Goal: Complete application form

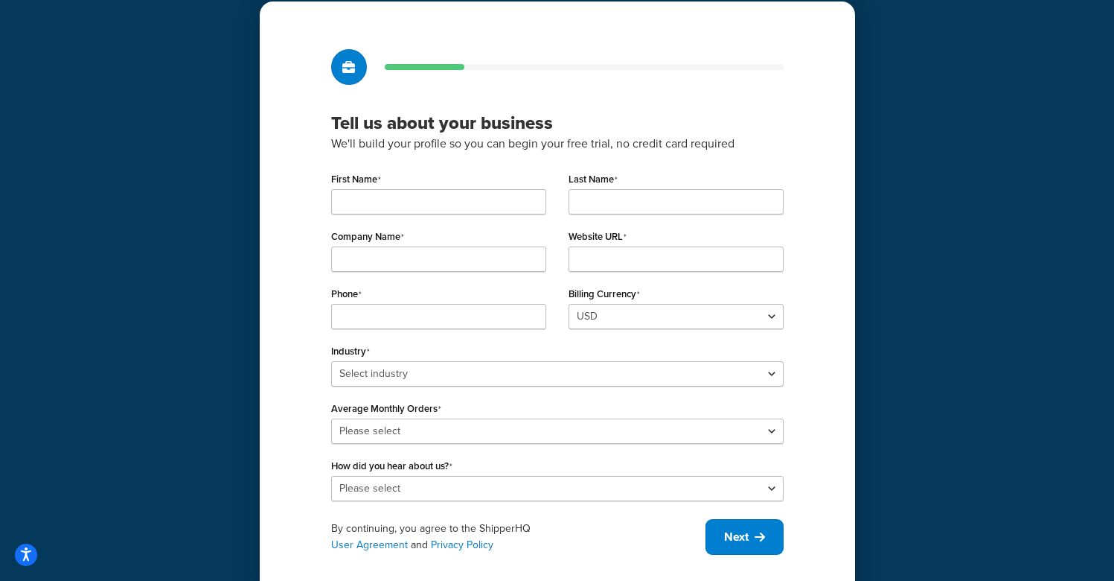
scroll to position [90, 0]
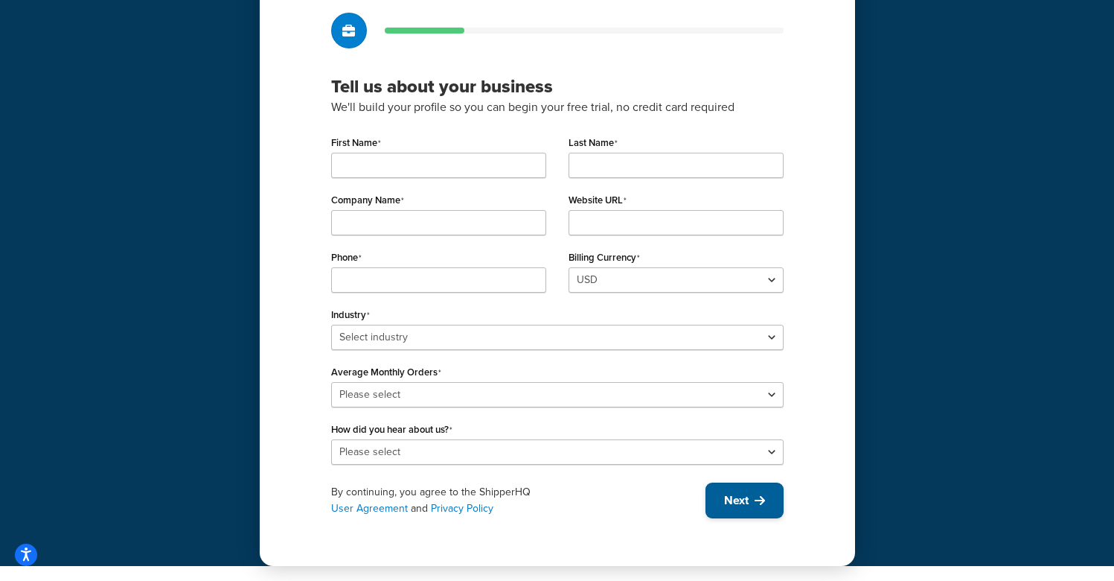
click at [746, 498] on span "Next" at bounding box center [736, 500] width 25 height 16
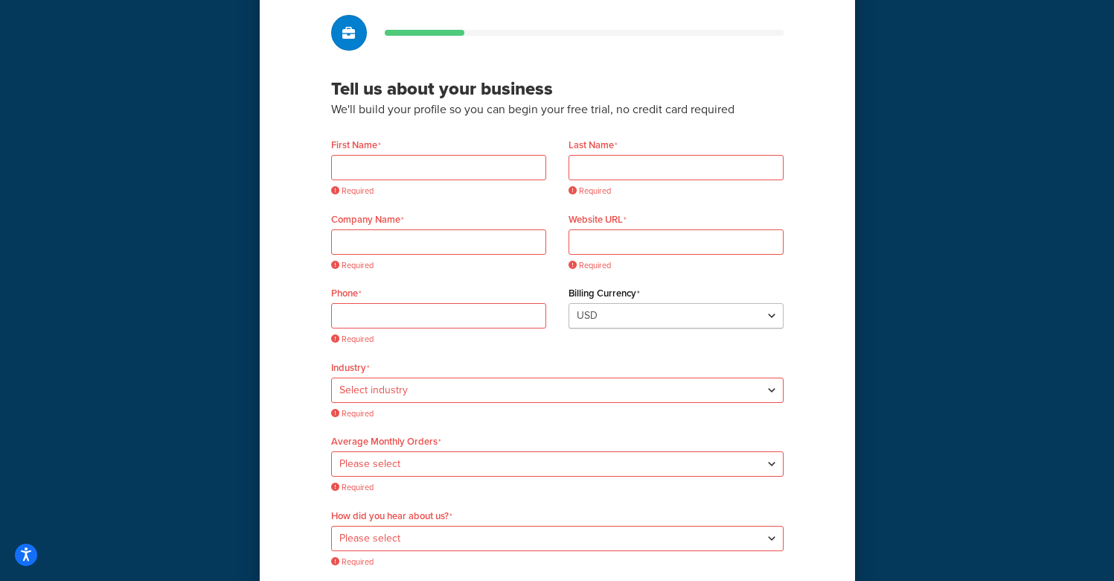
scroll to position [191, 0]
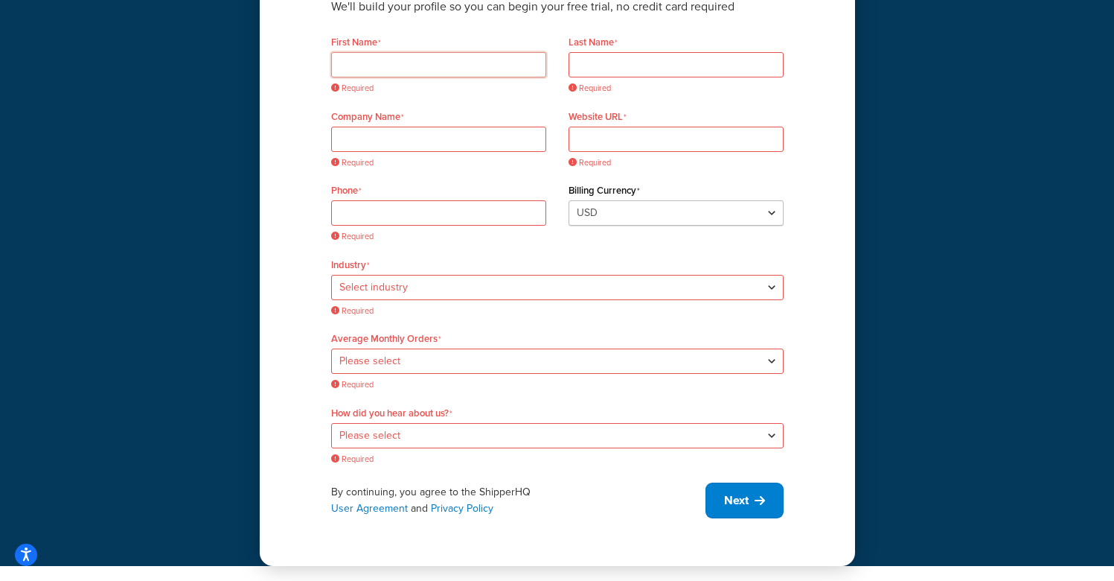
click at [416, 68] on input "First Name" at bounding box center [438, 64] width 215 height 25
type input "Test"
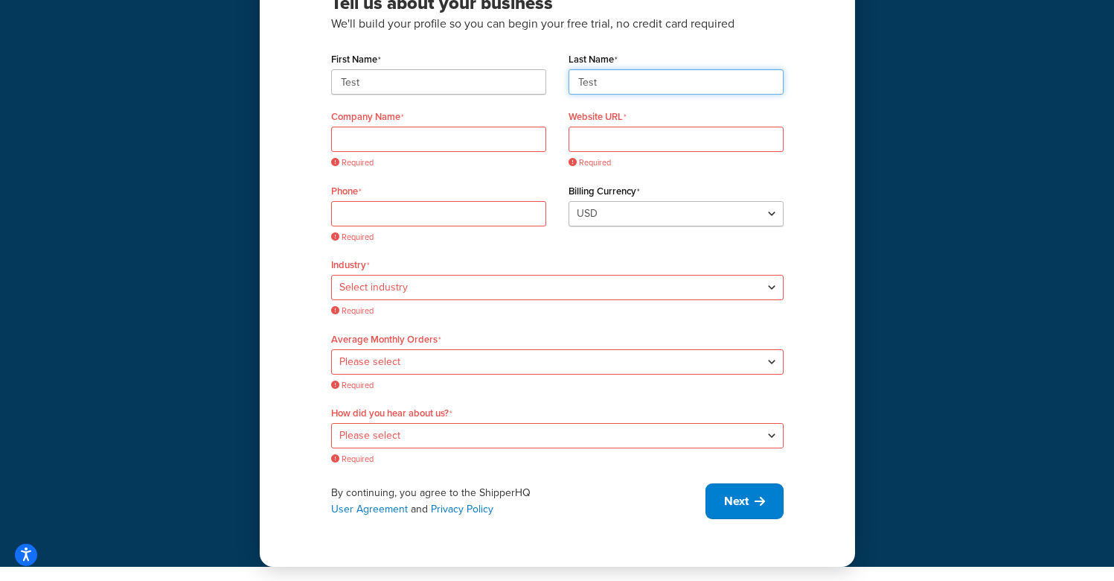
type input "Test"
click at [428, 144] on input "Company Name" at bounding box center [438, 139] width 215 height 25
drag, startPoint x: 890, startPoint y: 249, endPoint x: 968, endPoint y: 255, distance: 78.4
click at [890, 249] on div "Tell us about your business We'll build your profile so you can begin your free…" at bounding box center [557, 197] width 1114 height 740
click at [432, 138] on input "Company Name" at bounding box center [438, 139] width 215 height 25
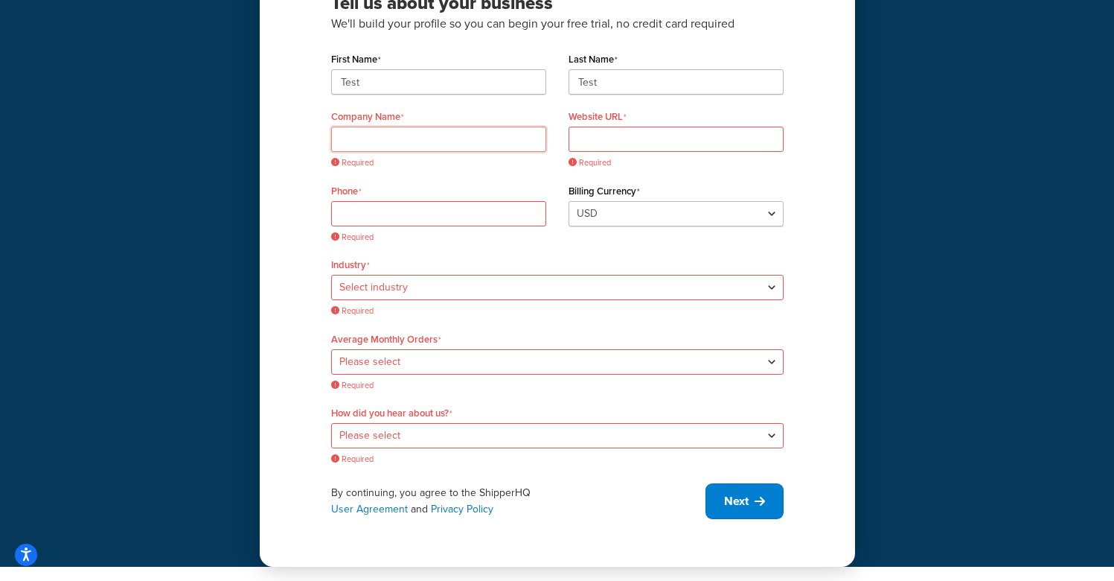
paste input "DQE"
type input "DQE"
click at [626, 139] on input "Website URL" at bounding box center [676, 139] width 215 height 25
paste input "[DOMAIN_NAME]"
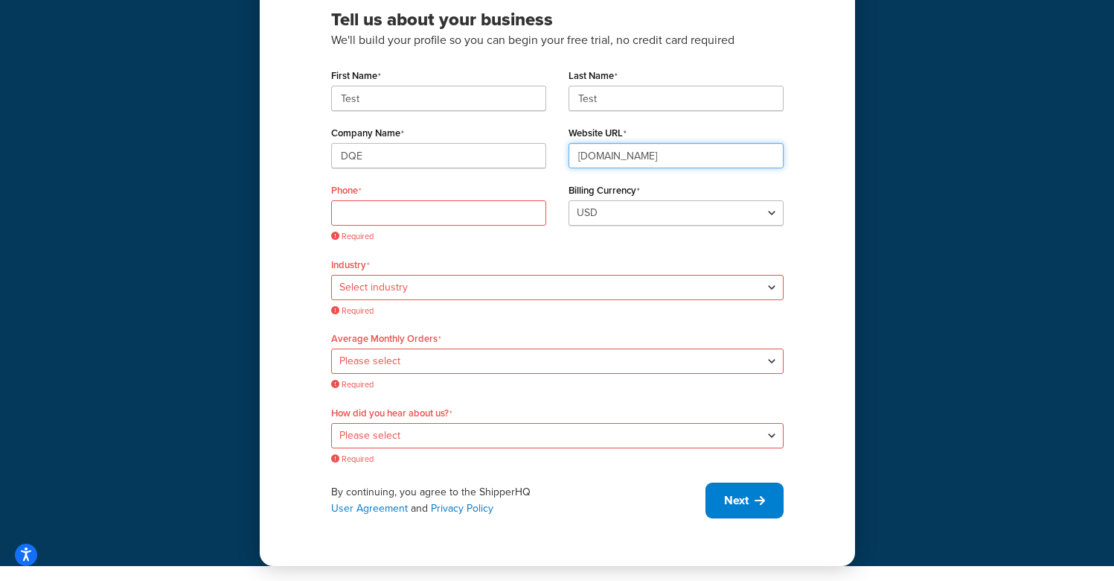
scroll to position [157, 0]
type input "[DOMAIN_NAME]"
click at [441, 212] on input "Phone" at bounding box center [438, 212] width 215 height 25
paste input "[PHONE_NUMBER]"
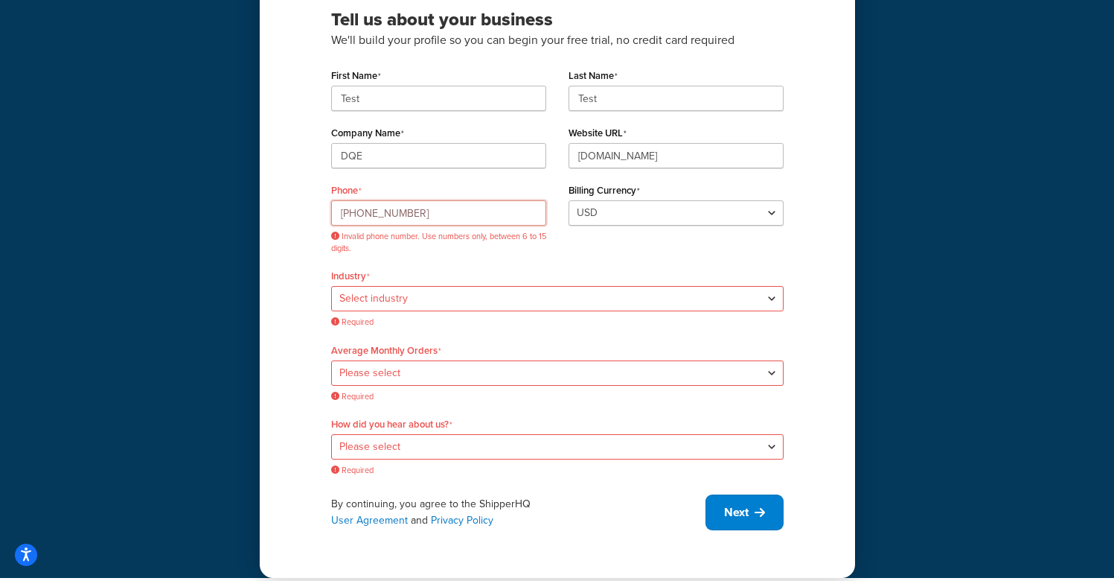
type input "[PHONE_NUMBER]"
drag, startPoint x: 233, startPoint y: 273, endPoint x: 247, endPoint y: 275, distance: 14.3
click at [234, 273] on div "Tell us about your business We'll build your profile so you can begin your free…" at bounding box center [557, 210] width 1114 height 735
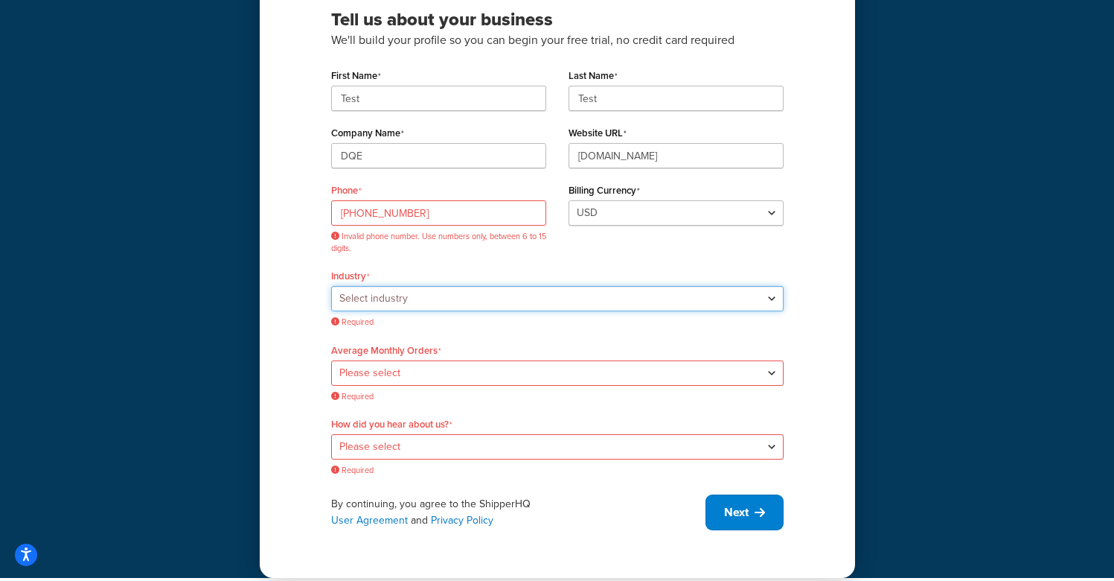
click at [387, 300] on select "Select industry Automotive Adult Agriculture Alcohol, Tobacco & CBD Arts & Craf…" at bounding box center [557, 298] width 453 height 25
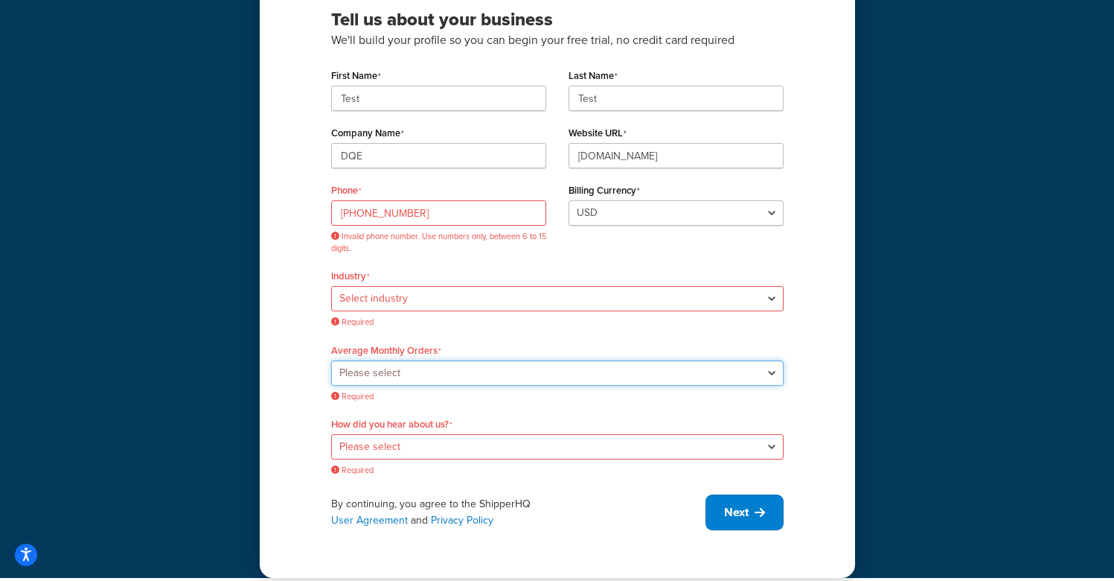
click at [526, 372] on select "Please select 0-500 501-1,000 1,001-10,000 10,001-20,000 Over 20,000" at bounding box center [557, 372] width 453 height 25
select select "3"
click at [331, 365] on select "Please select 0-500 501-1,000 1,001-10,000 10,001-20,000 Over 20,000" at bounding box center [557, 372] width 453 height 25
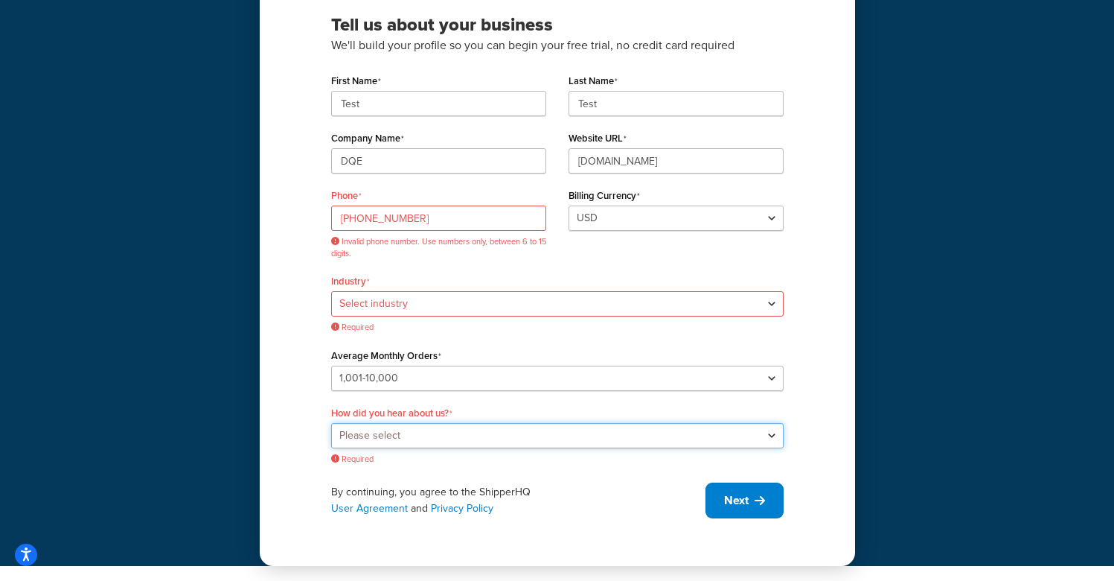
click at [507, 433] on select "Please select Online Search App Store or Marketplace Listing Referred by Agency…" at bounding box center [557, 435] width 453 height 25
click at [331, 423] on select "Please select Online Search App Store or Marketplace Listing Referred by Agency…" at bounding box center [557, 435] width 453 height 25
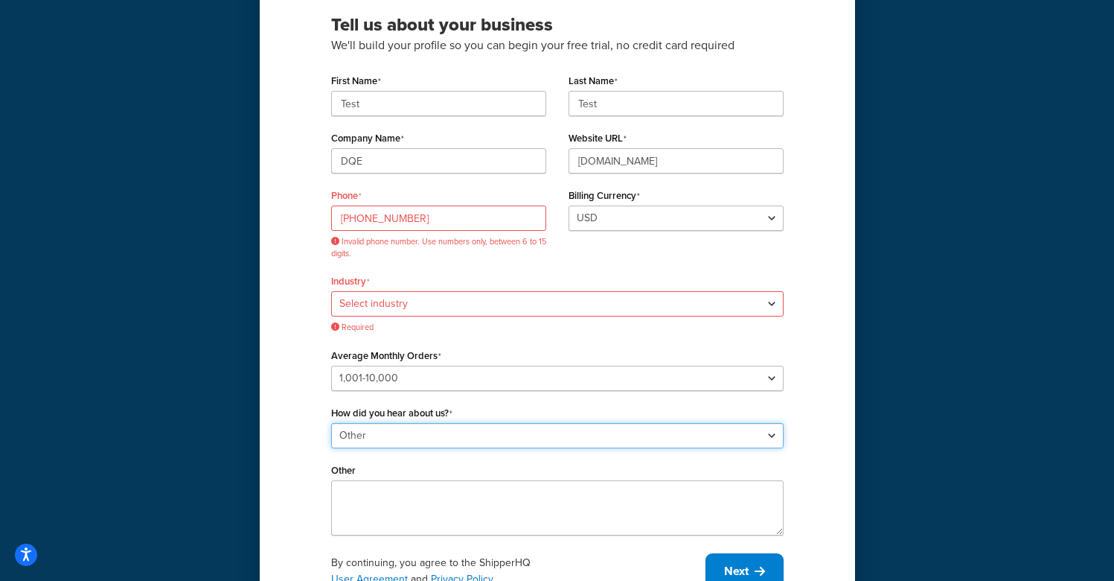
click at [482, 429] on select "Please select Online Search App Store or Marketplace Listing Referred by Agency…" at bounding box center [557, 435] width 453 height 25
select select "9"
click at [331, 439] on select "Please select Online Search App Store or Marketplace Listing Referred by Agency…" at bounding box center [557, 435] width 453 height 25
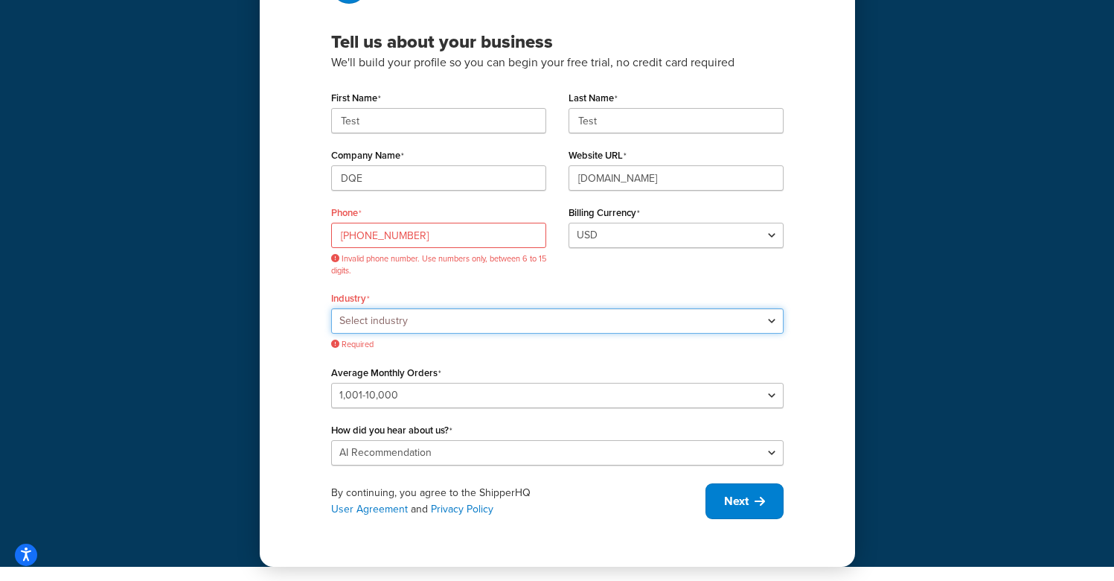
click at [612, 322] on select "Select industry Automotive Adult Agriculture Alcohol, Tobacco & CBD Arts & Craf…" at bounding box center [557, 320] width 453 height 25
select select "19"
click at [331, 308] on select "Select industry Automotive Adult Agriculture Alcohol, Tobacco & CBD Arts & Craf…" at bounding box center [557, 320] width 453 height 25
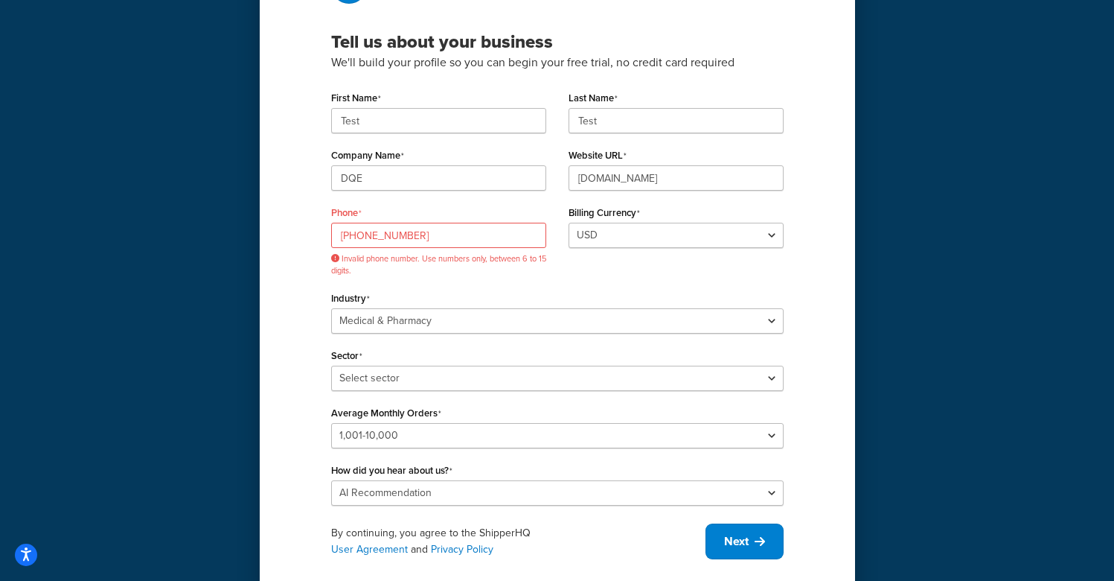
drag, startPoint x: 834, startPoint y: 348, endPoint x: 808, endPoint y: 348, distance: 25.3
click at [834, 348] on div "Tell us about your business We'll build your profile so you can begin your free…" at bounding box center [557, 263] width 595 height 686
click at [349, 236] on input "[PHONE_NUMBER]" at bounding box center [438, 235] width 215 height 25
type input "[PHONE_NUMBER]"
click at [817, 322] on div "Tell us about your business We'll build your profile so you can begin your free…" at bounding box center [557, 263] width 595 height 686
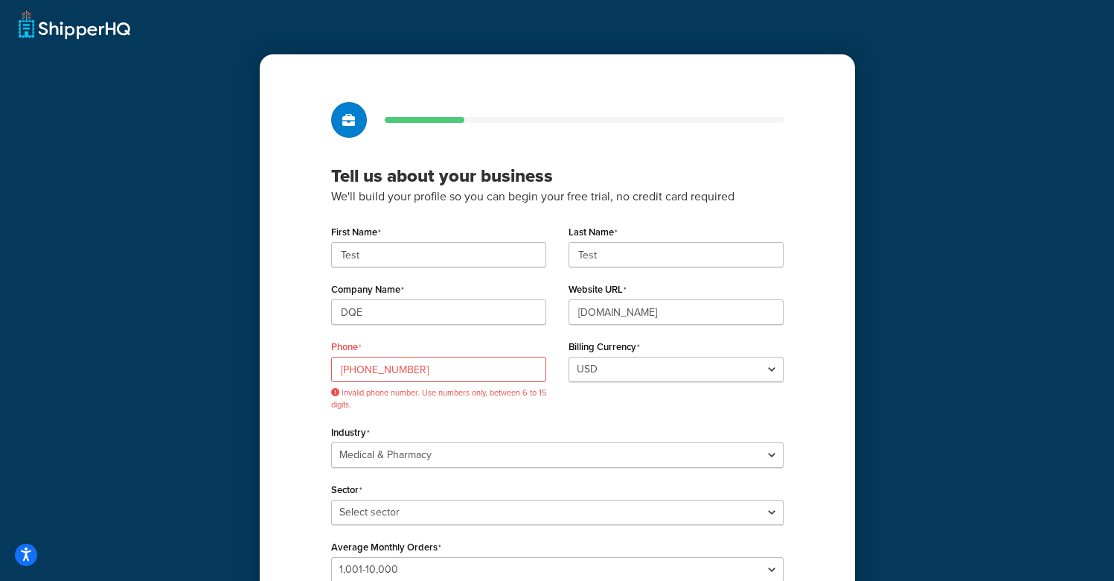
scroll to position [0, 0]
click at [987, 176] on div "Tell us about your business We'll build your profile so you can begin your free…" at bounding box center [557, 370] width 1114 height 741
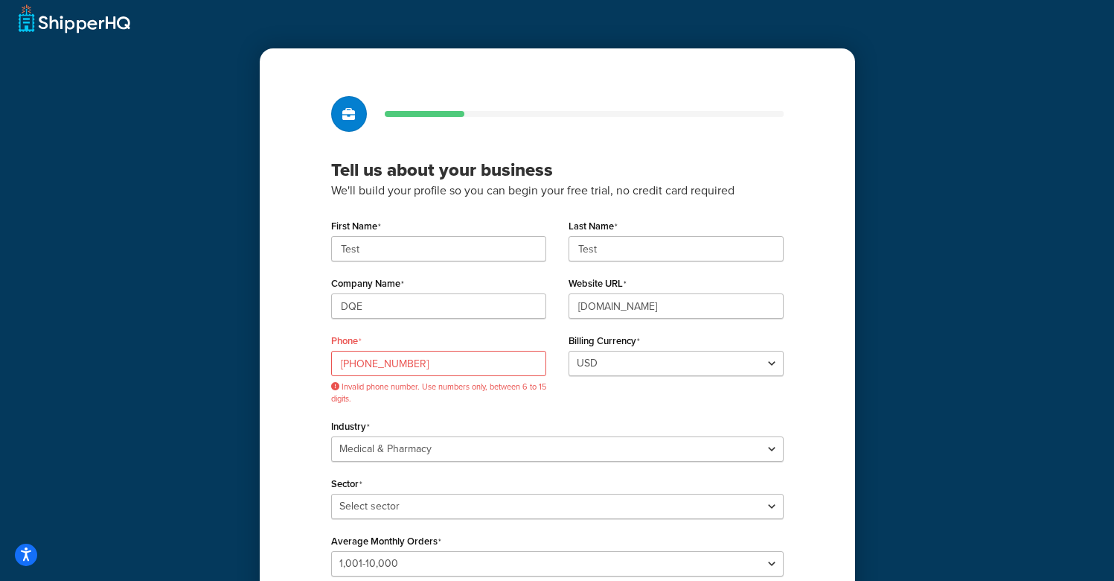
scroll to position [23, 0]
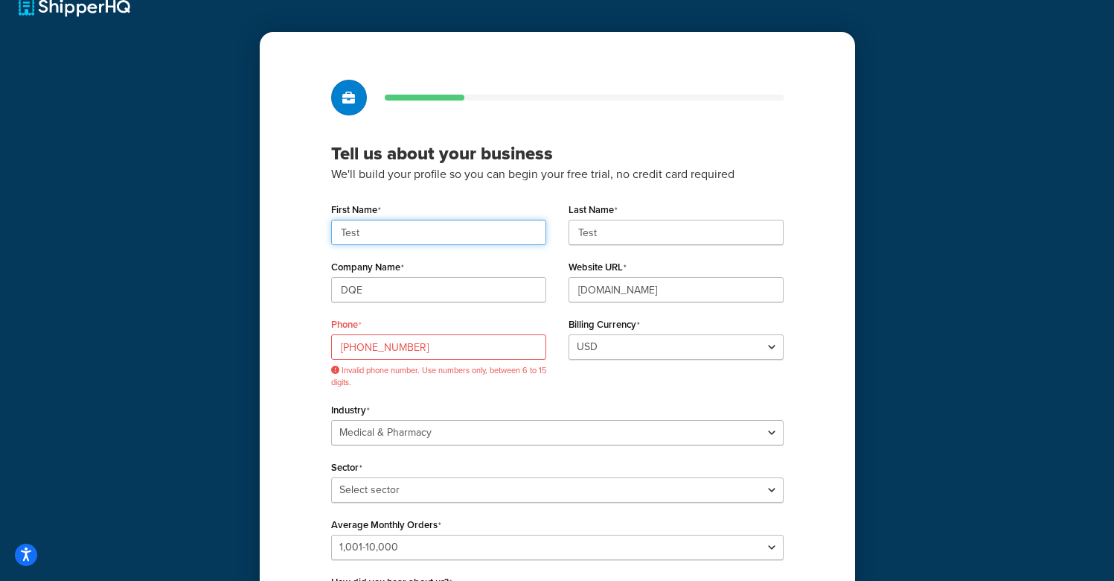
click at [446, 231] on input "Test" at bounding box center [438, 232] width 215 height 25
click at [445, 231] on input "Test" at bounding box center [438, 232] width 215 height 25
type input "[PERSON_NAME]"
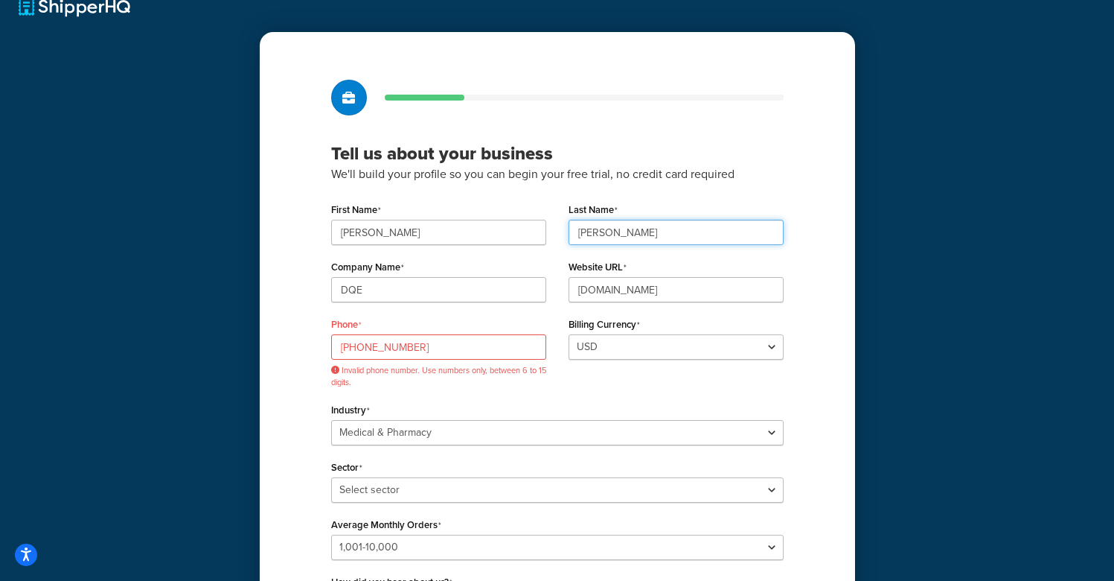
type input "[PERSON_NAME]"
type input "DQE Inc"
type input "[URL][DOMAIN_NAME]"
click at [460, 342] on input "[PHONE_NUMBER]" at bounding box center [438, 346] width 215 height 25
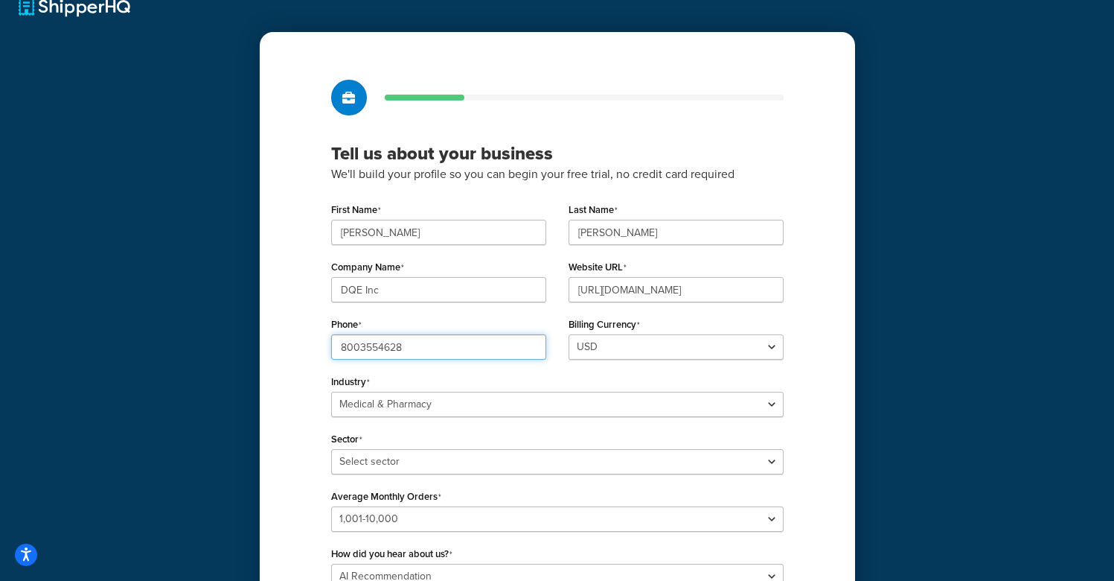
type input "8003554628"
click at [837, 327] on div "Tell us about your business We'll build your profile so you can begin your free…" at bounding box center [557, 361] width 595 height 658
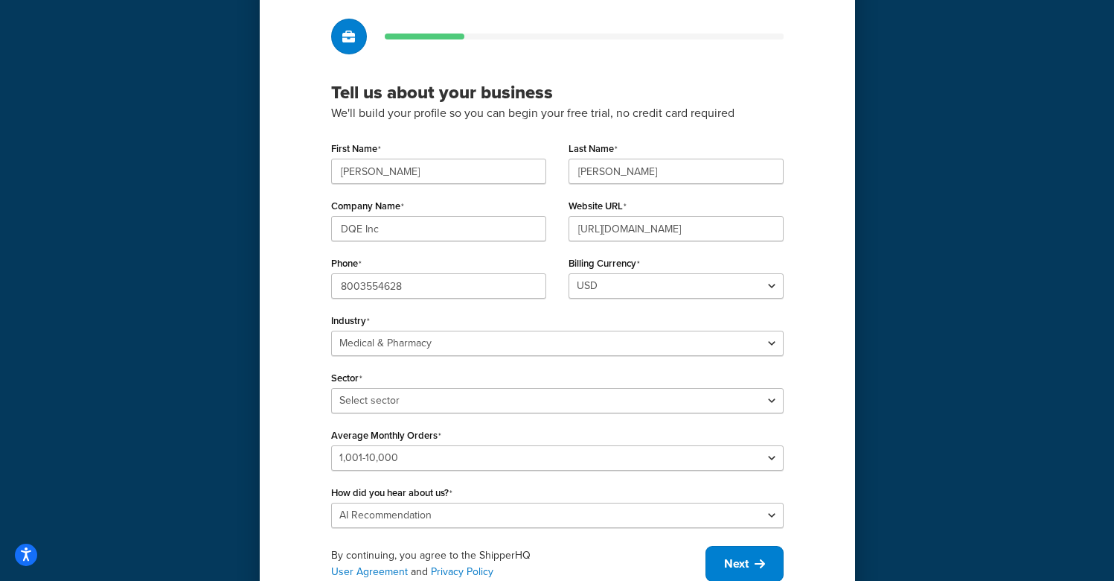
scroll to position [112, 0]
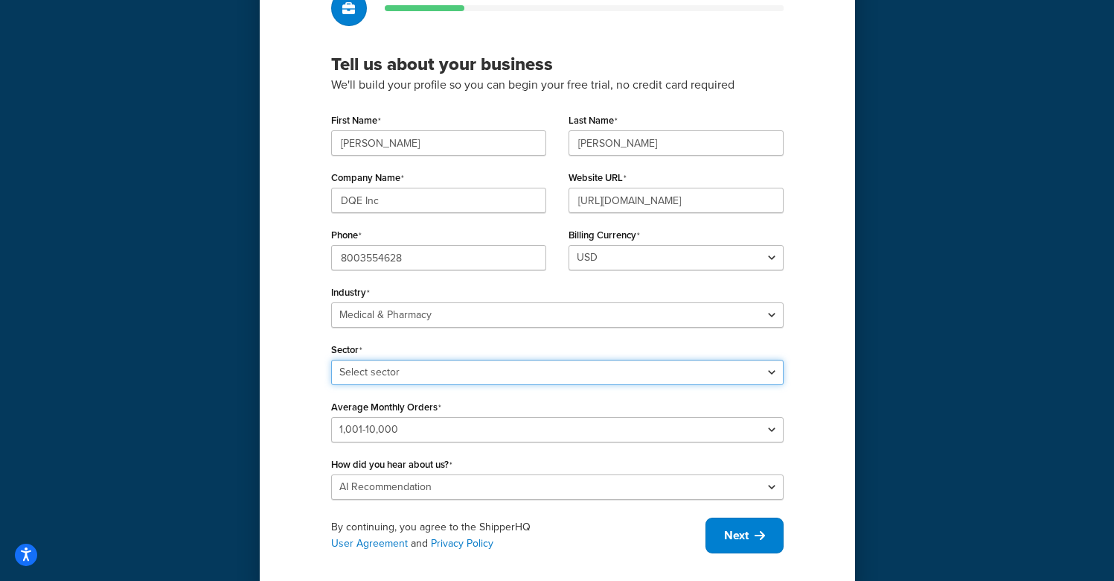
click at [560, 375] on select "Select sector Alternative Therapy COVID Personal Care Pharmacy PPE Specialist E…" at bounding box center [557, 372] width 453 height 25
select select "52"
click at [331, 360] on select "Select sector Alternative Therapy COVID Personal Care Pharmacy PPE Specialist E…" at bounding box center [557, 372] width 453 height 25
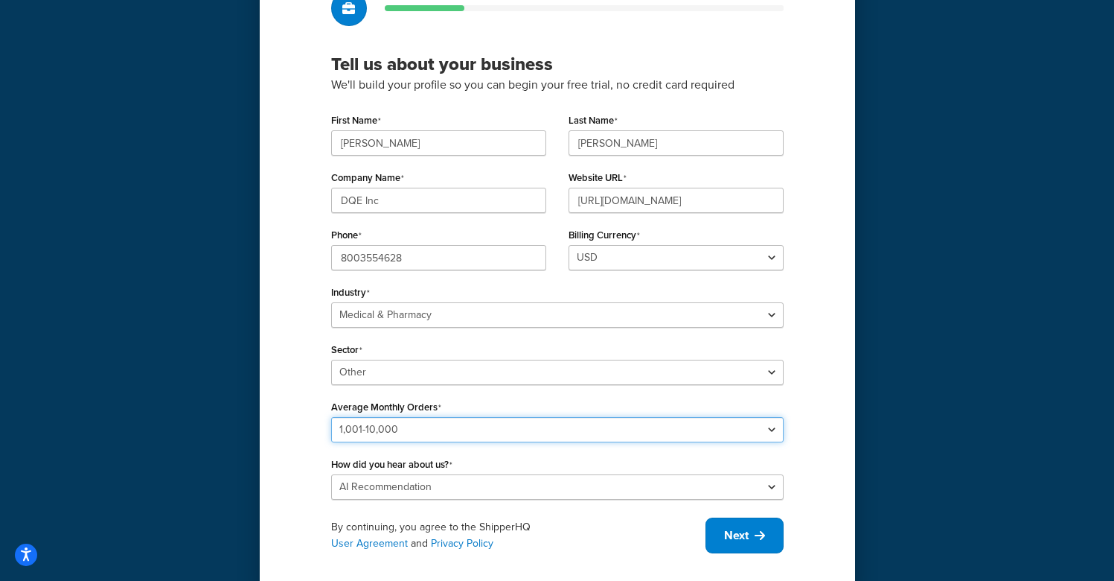
click at [502, 425] on select "Please select 0-500 501-1,000 1,001-10,000 10,001-20,000 Over 20,000" at bounding box center [557, 429] width 453 height 25
select select "1"
click at [331, 417] on select "Please select 0-500 501-1,000 1,001-10,000 10,001-20,000 Over 20,000" at bounding box center [557, 429] width 453 height 25
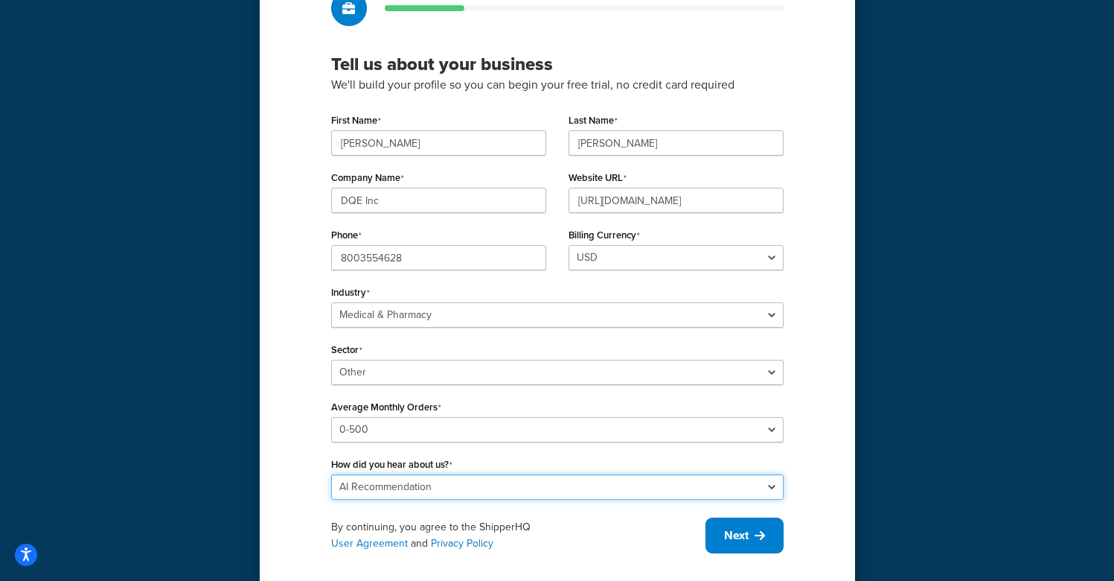
click at [496, 489] on select "Please select Online Search App Store or Marketplace Listing Referred by Agency…" at bounding box center [557, 486] width 453 height 25
select select "10"
click at [331, 474] on select "Please select Online Search App Store or Marketplace Listing Referred by Agency…" at bounding box center [557, 486] width 453 height 25
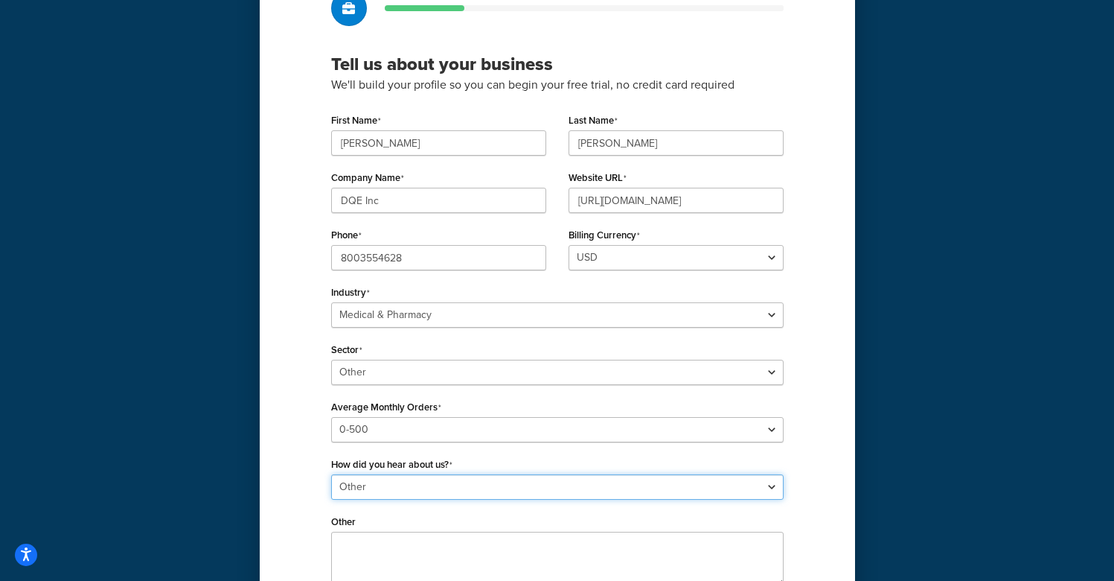
scroll to position [234, 0]
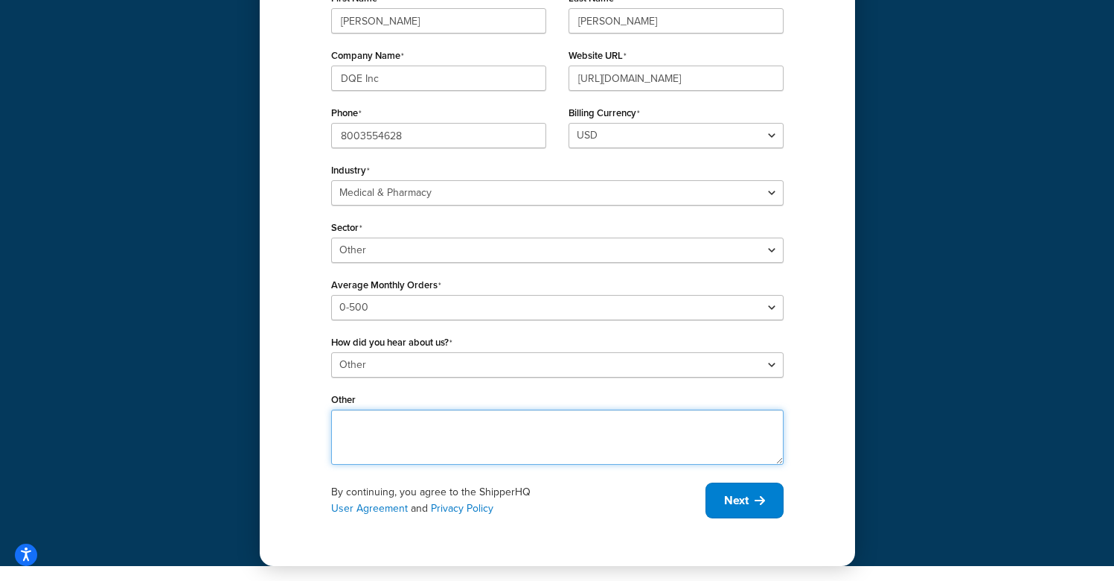
click at [533, 433] on textarea "Other" at bounding box center [557, 436] width 453 height 55
type textarea "Switching from BigCommerce to Woo, so need a new login."
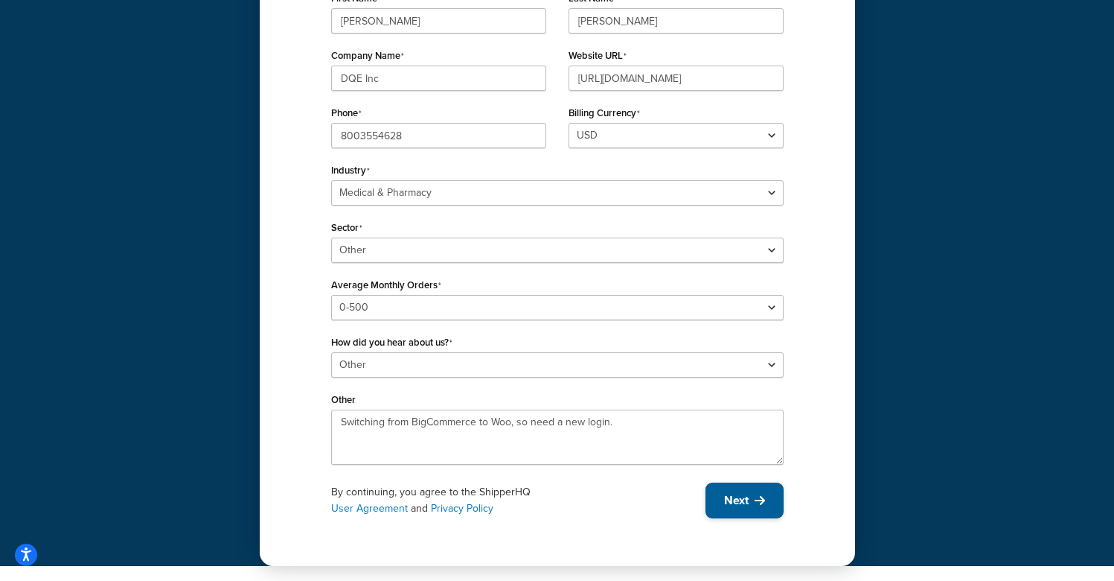
click at [766, 502] on button "Next" at bounding box center [745, 500] width 78 height 36
click at [746, 502] on span "Next" at bounding box center [736, 500] width 25 height 16
click at [435, 81] on input "DQE Inc" at bounding box center [438, 78] width 215 height 25
type input "DQE"
click at [843, 237] on div "Tell us about your business We'll build your profile so you can begin your free…" at bounding box center [557, 193] width 595 height 745
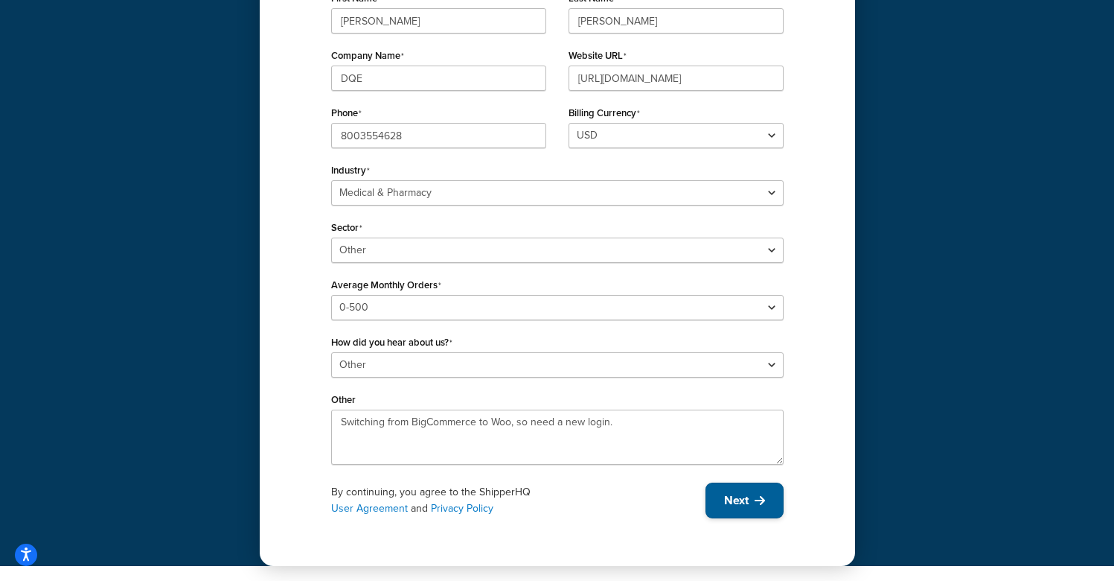
click at [755, 492] on button "Next" at bounding box center [745, 500] width 78 height 36
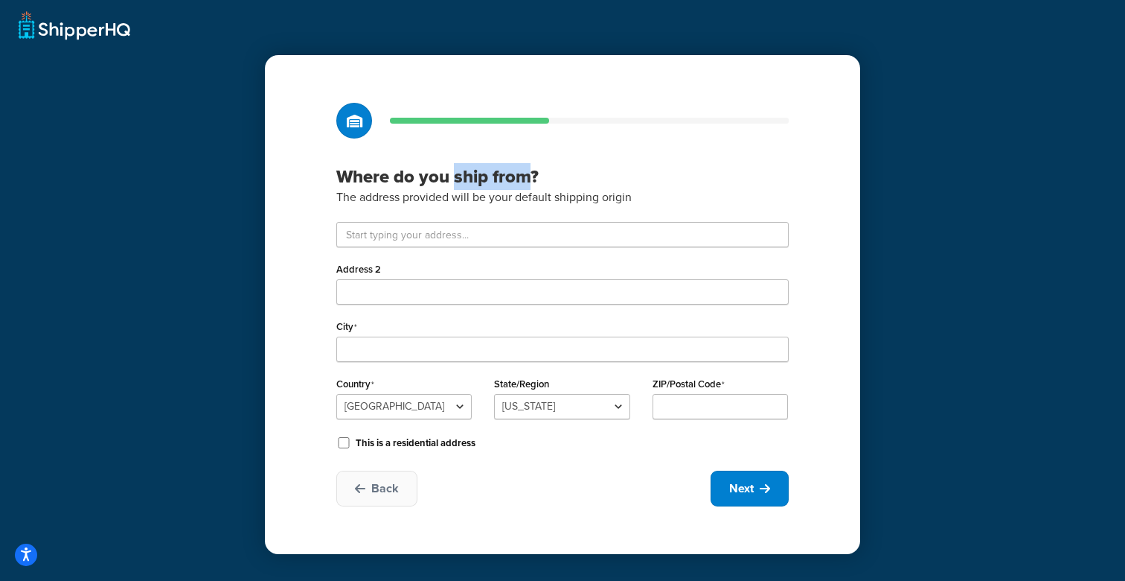
drag, startPoint x: 455, startPoint y: 174, endPoint x: 531, endPoint y: 174, distance: 75.9
click at [531, 174] on h3 "Where do you ship from?" at bounding box center [562, 176] width 453 height 22
copy h3 "ship from"
drag, startPoint x: 830, startPoint y: 252, endPoint x: 837, endPoint y: 258, distance: 9.5
click at [831, 252] on div "Where do you ship from? The address provided will be your default shipping orig…" at bounding box center [562, 304] width 595 height 499
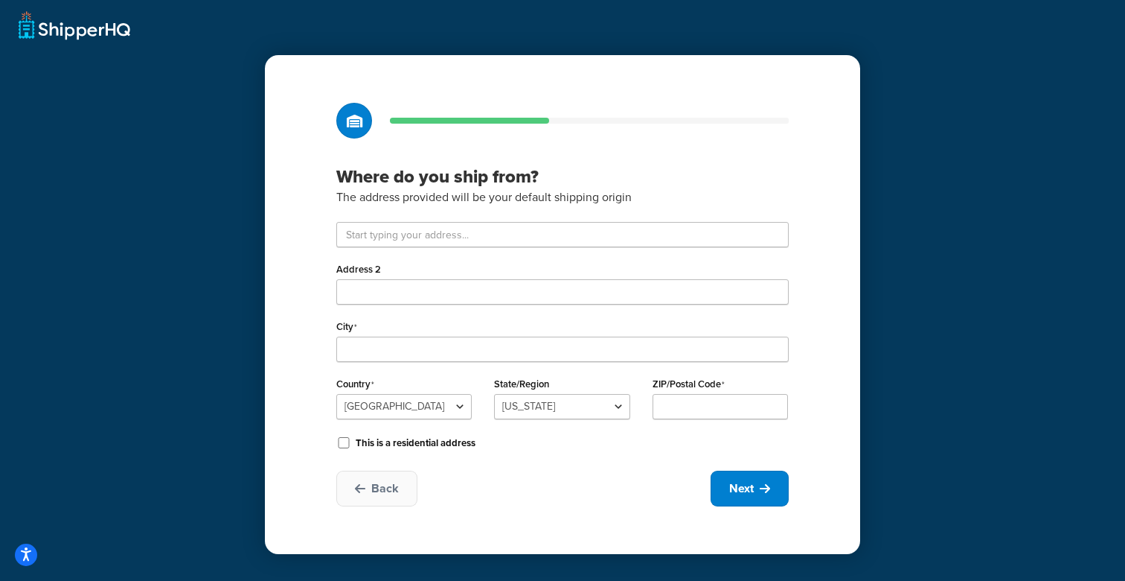
click at [254, 281] on div "Where do you ship from? The address provided will be your default shipping orig…" at bounding box center [562, 290] width 1125 height 581
click at [386, 488] on span "Back" at bounding box center [385, 488] width 28 height 16
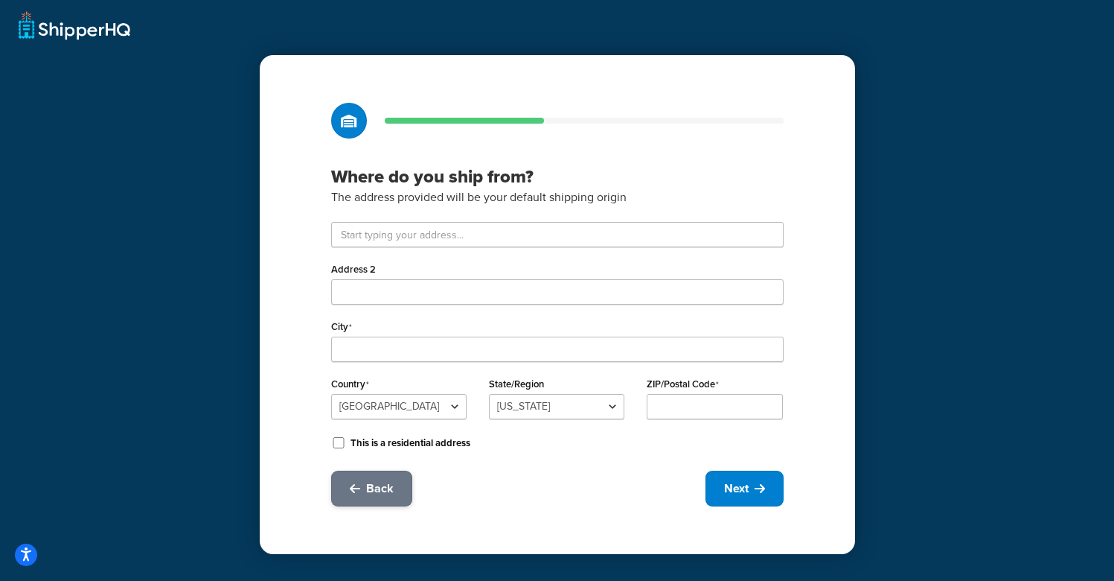
select select "19"
select select "52"
select select "1"
select select "10"
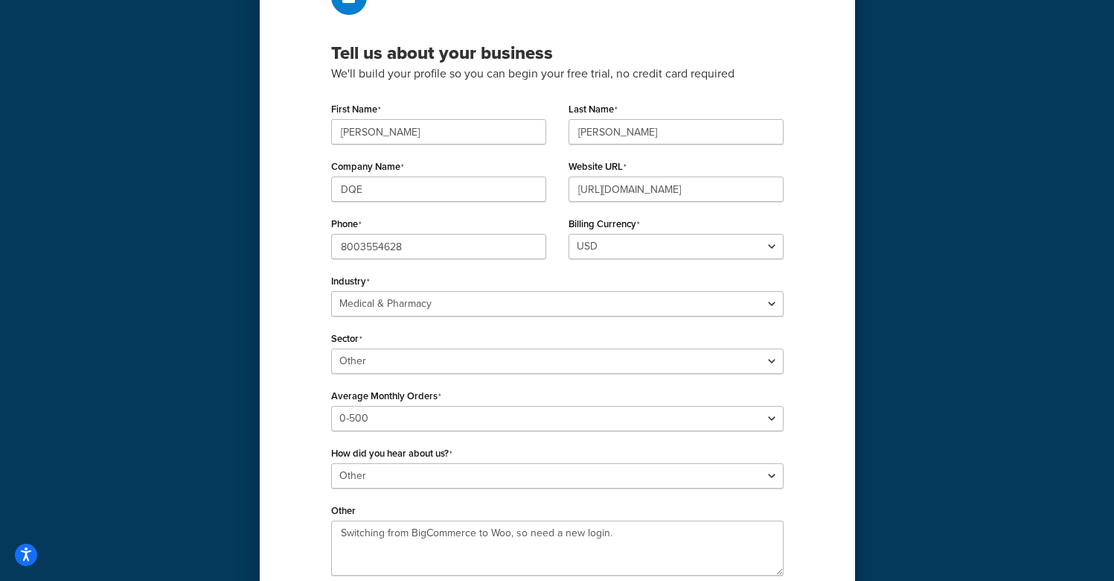
scroll to position [112, 0]
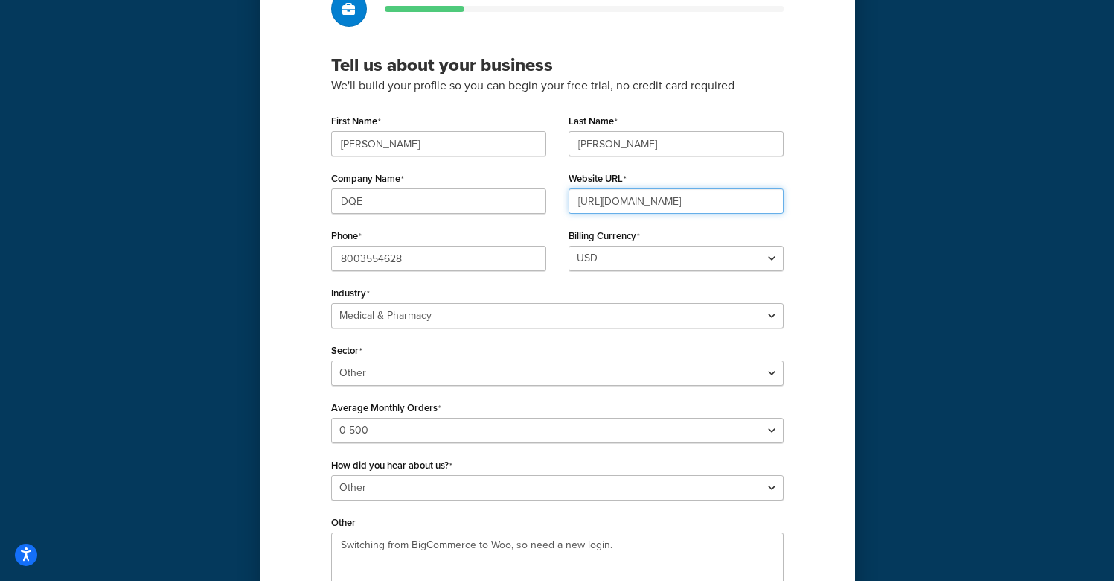
click at [700, 200] on input "[URL][DOMAIN_NAME]" at bounding box center [676, 200] width 215 height 25
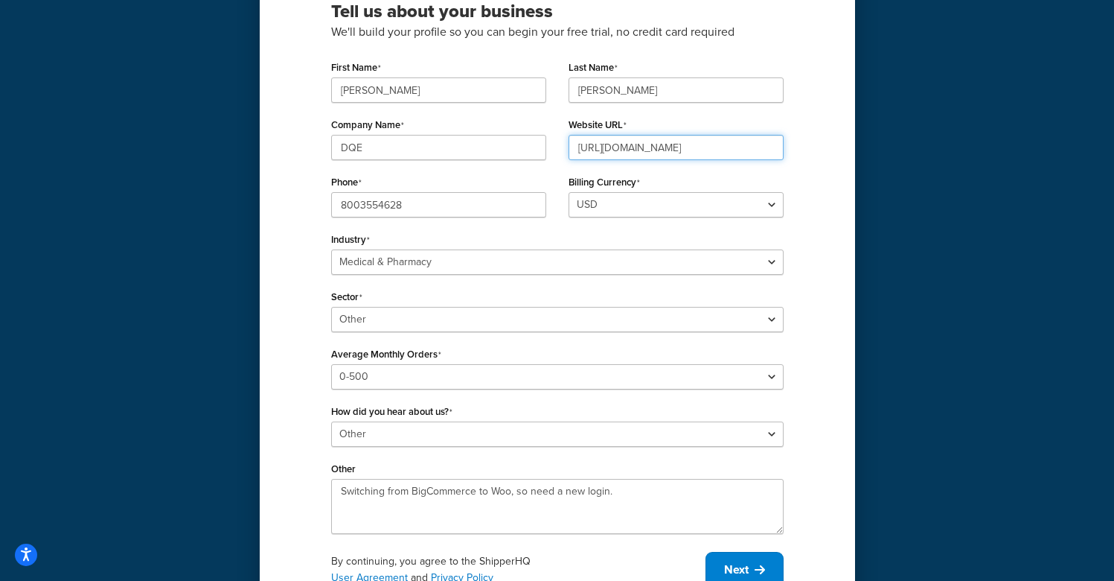
scroll to position [234, 0]
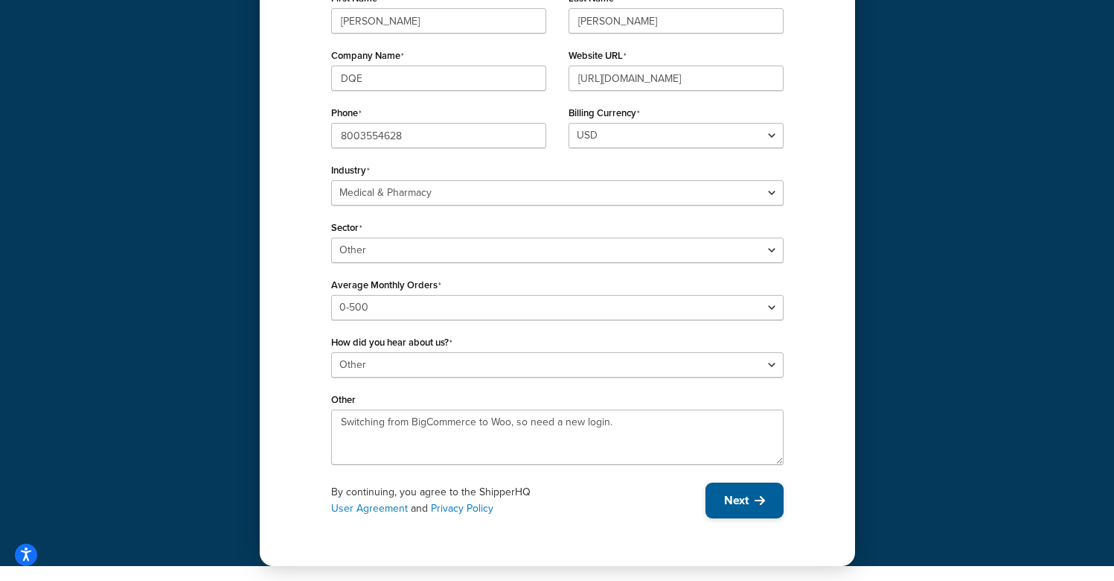
click at [768, 495] on button "Next" at bounding box center [745, 500] width 78 height 36
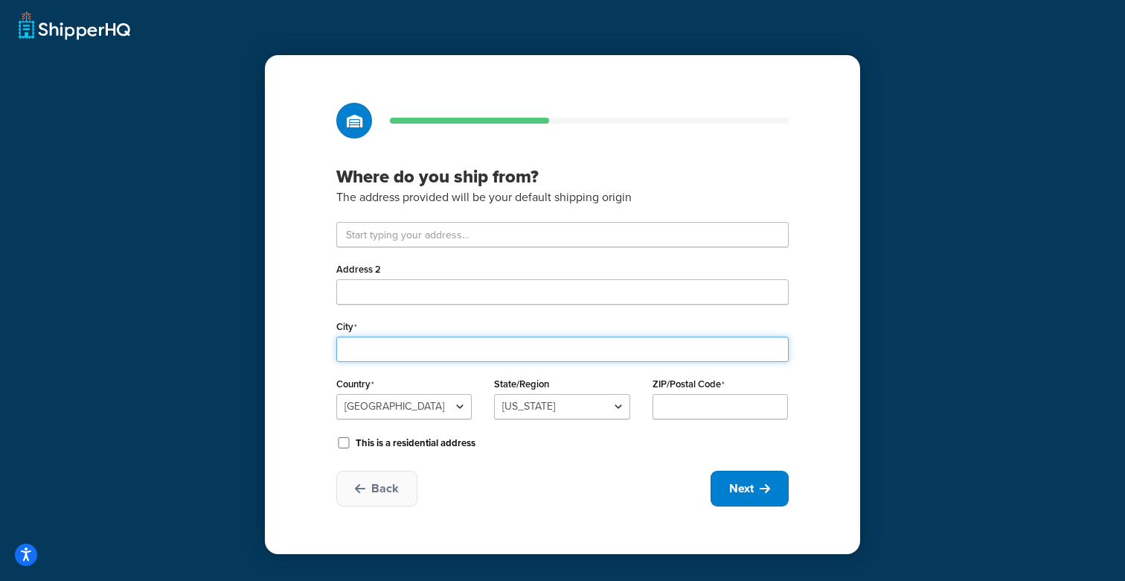
click at [433, 350] on input "City" at bounding box center [562, 348] width 453 height 25
paste input "Bloomington"
type input "Bloomington"
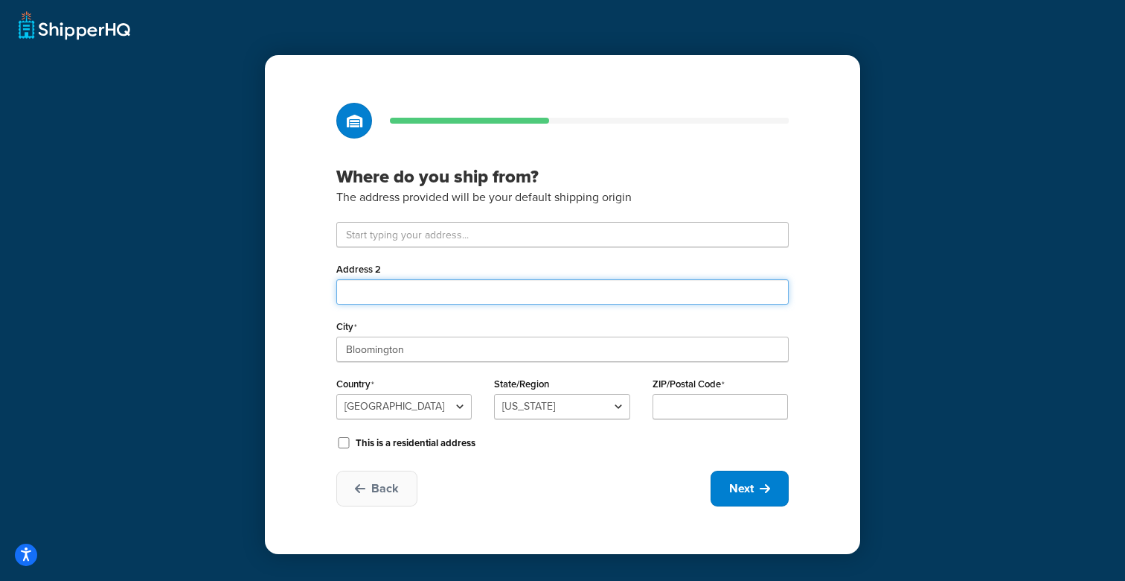
click at [368, 290] on input "Address 2" at bounding box center [562, 291] width 453 height 25
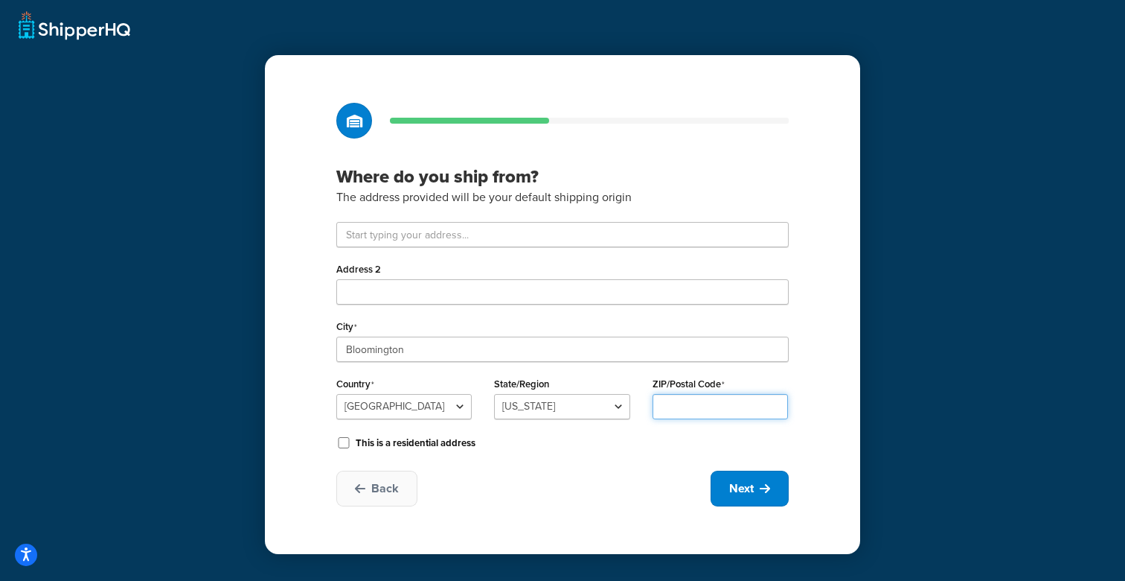
click at [689, 406] on input "ZIP/Postal Code" at bounding box center [720, 406] width 135 height 25
paste input "47403"
type input "47403"
click at [566, 450] on div "This is a residential address" at bounding box center [562, 441] width 453 height 22
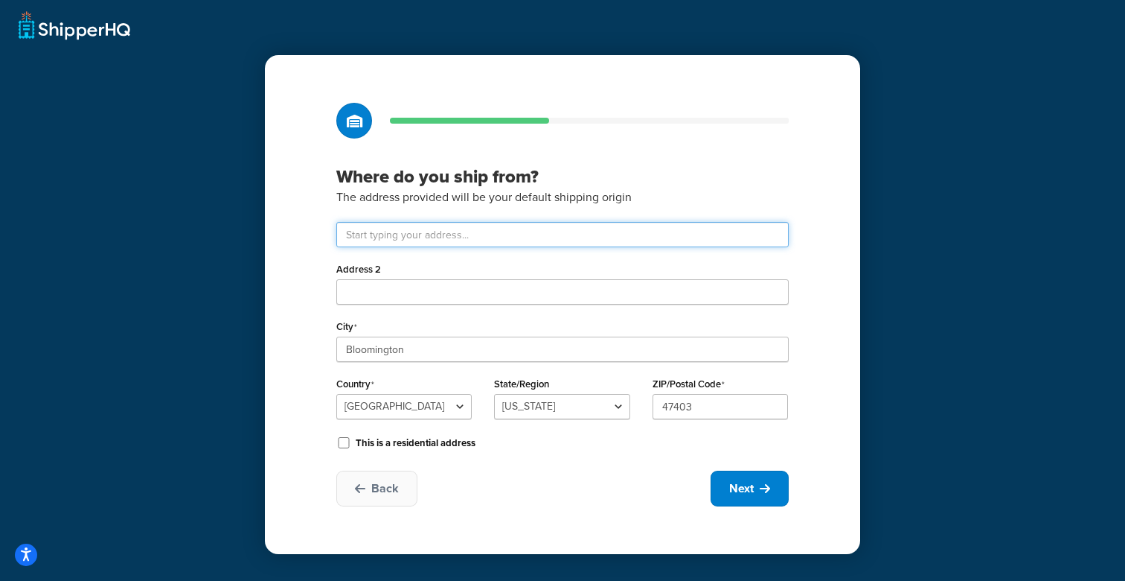
click at [418, 236] on input "text" at bounding box center [562, 234] width 453 height 25
paste input "2000 S Liberty Dr"
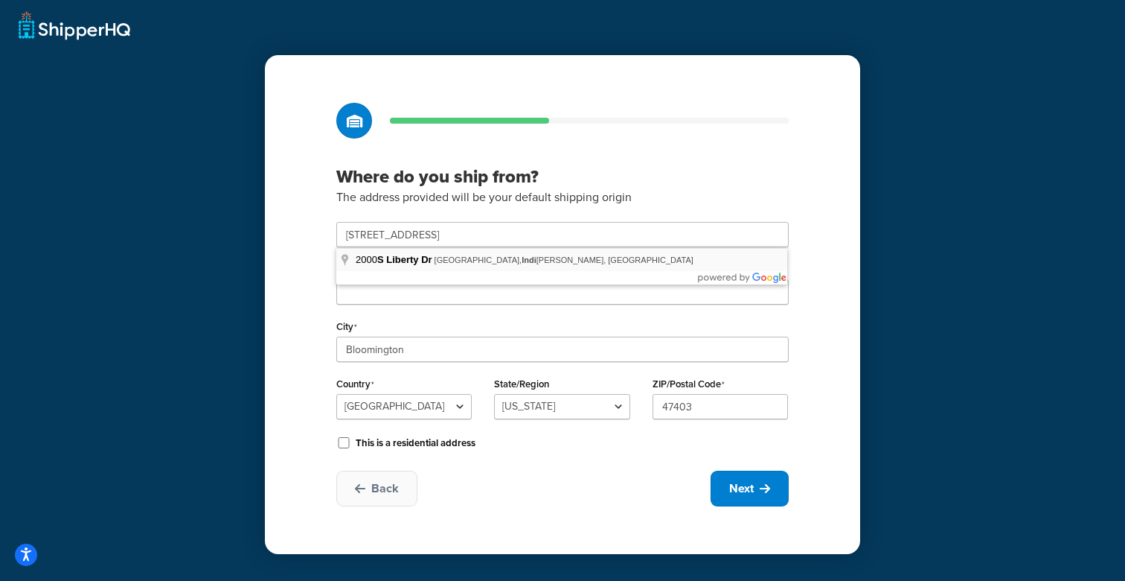
type input "[GEOGRAPHIC_DATA]"
select select "14"
type input "46506"
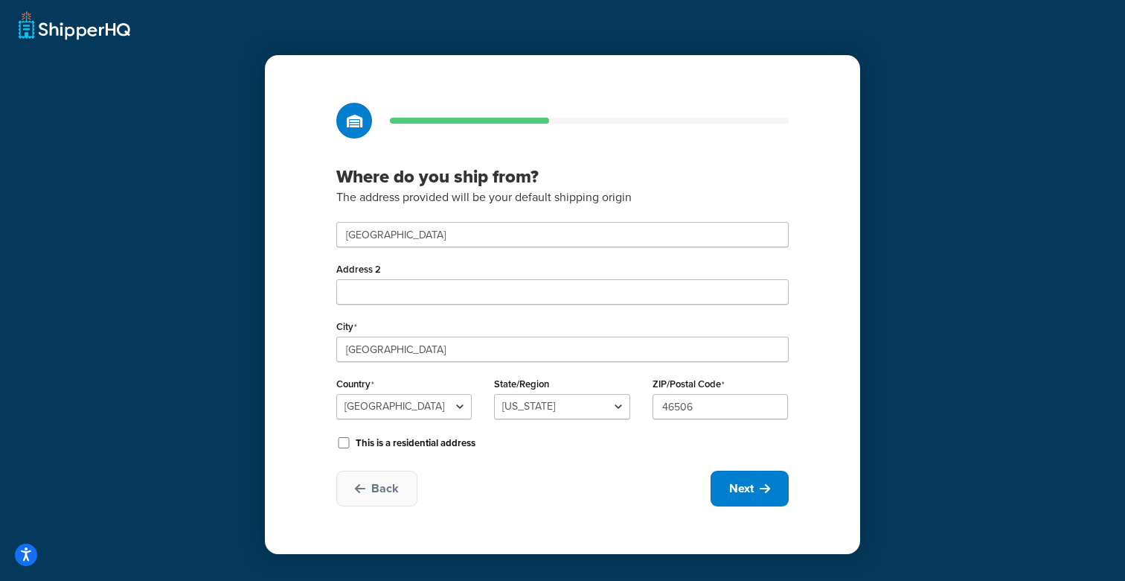
click at [840, 374] on div "Where do you ship from? The address provided will be your default shipping orig…" at bounding box center [562, 304] width 595 height 499
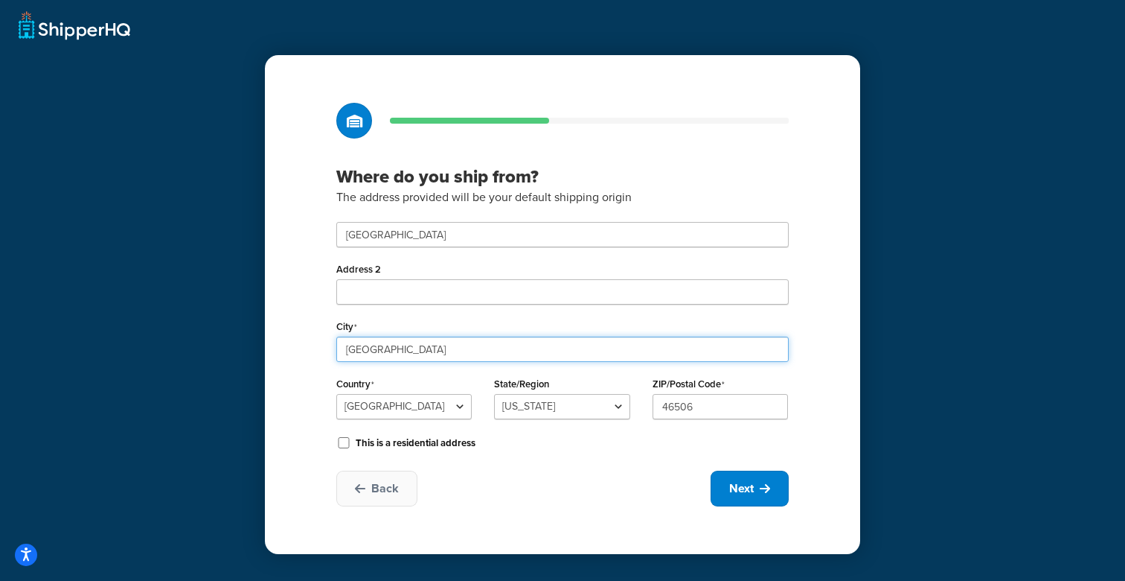
click at [456, 350] on input "[GEOGRAPHIC_DATA]" at bounding box center [562, 348] width 453 height 25
paste input "loomingto"
type input "Bloomington"
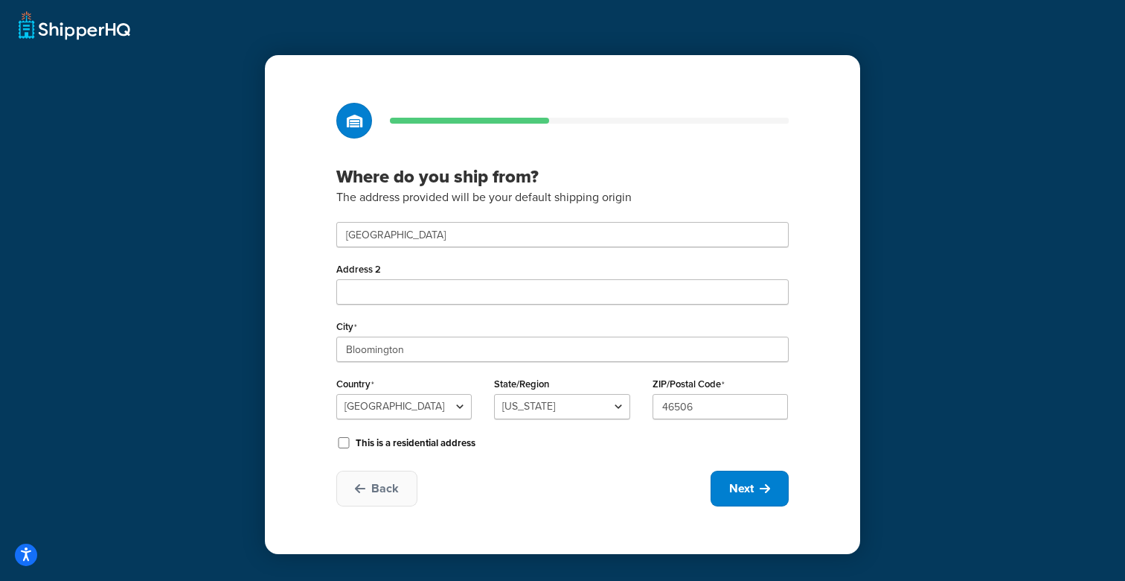
click at [841, 357] on div "Where do you ship from? The address provided will be your default shipping orig…" at bounding box center [562, 304] width 595 height 499
click at [712, 415] on input "46506" at bounding box center [720, 406] width 135 height 25
paste input "7403"
type input "47403"
click at [808, 370] on div "Where do you ship from? The address provided will be your default shipping orig…" at bounding box center [562, 304] width 595 height 499
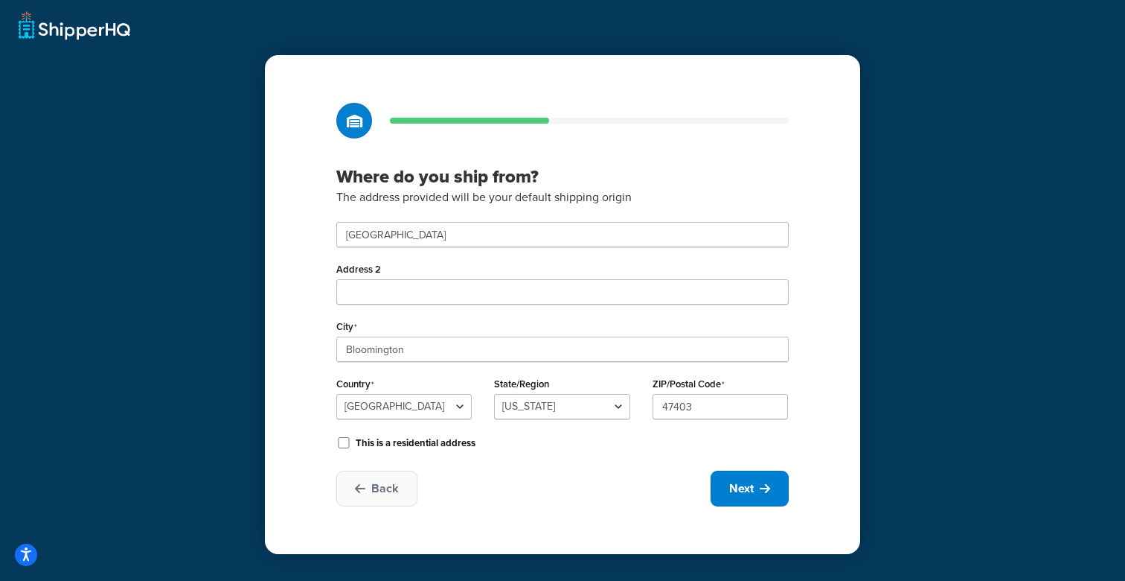
click at [841, 437] on div "Where do you ship from? The address provided will be your default shipping orig…" at bounding box center [562, 304] width 595 height 499
click at [480, 234] on input "[GEOGRAPHIC_DATA]" at bounding box center [562, 234] width 453 height 25
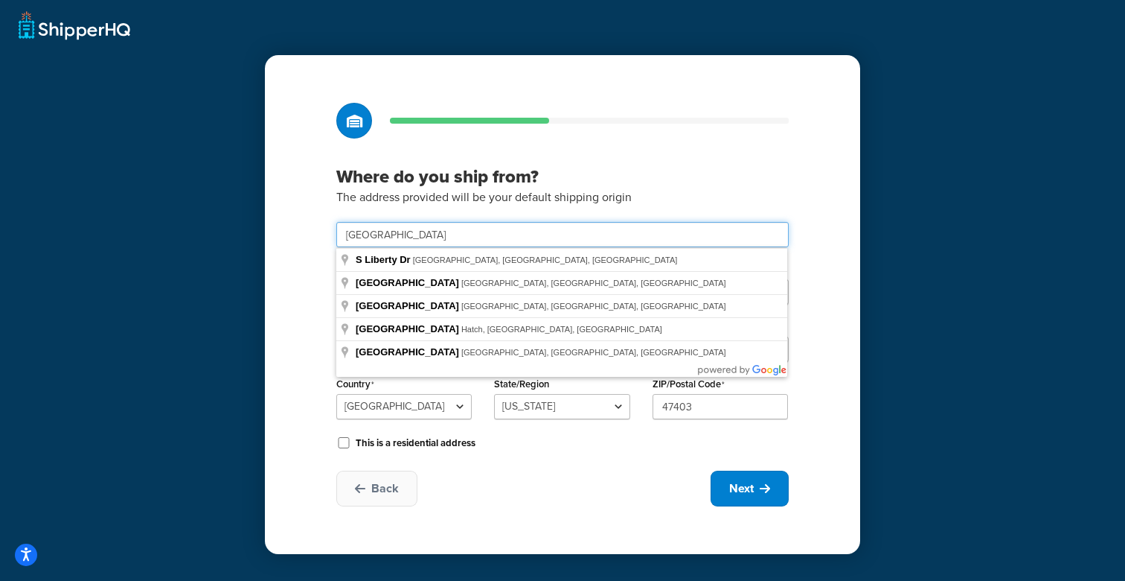
paste input "2000 S Liberty Dr"
type input "2000 S Liberty Dr"
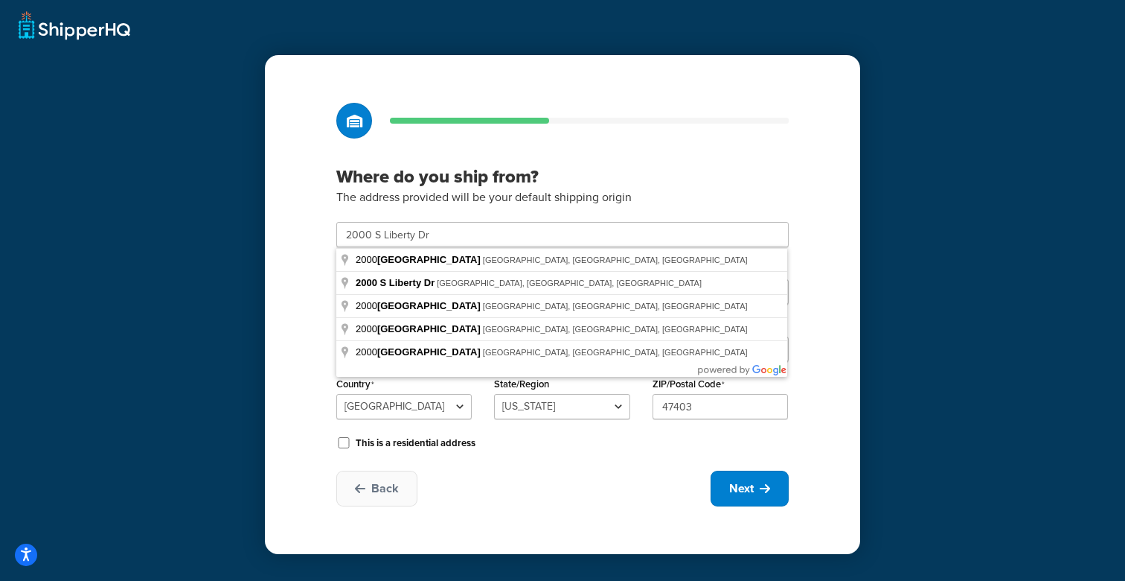
click at [274, 276] on div "Where do you ship from? The address provided will be your default shipping orig…" at bounding box center [562, 304] width 595 height 499
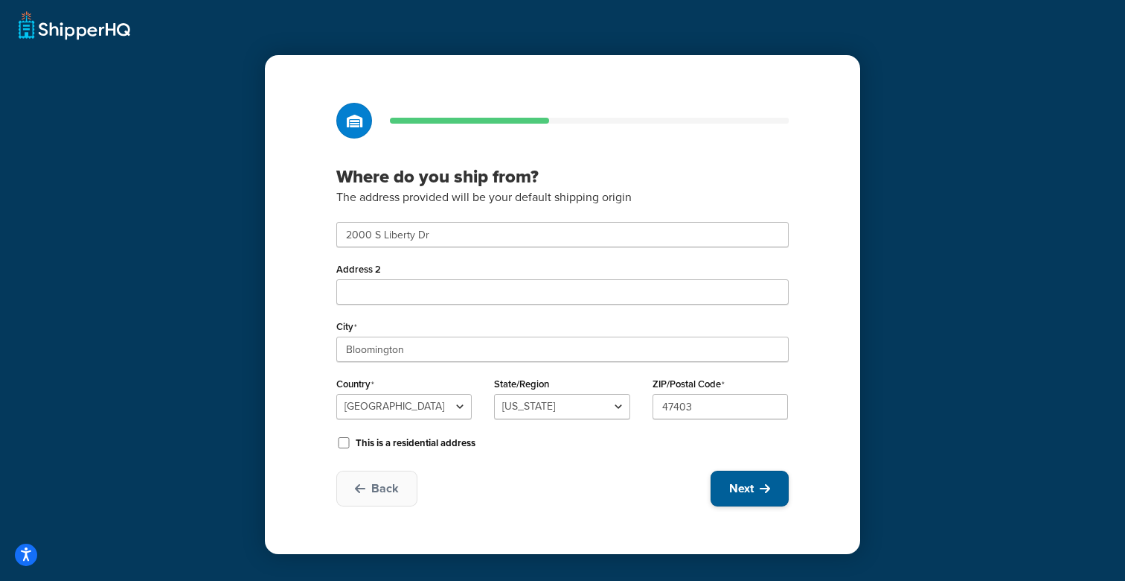
click at [764, 487] on icon at bounding box center [765, 488] width 10 height 12
select select "1"
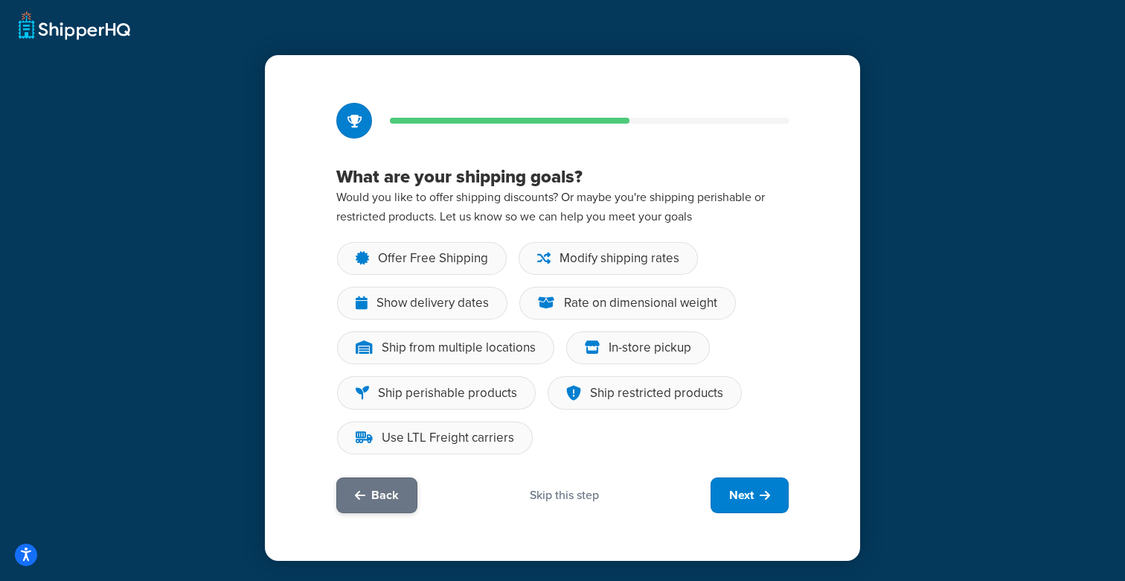
click at [384, 488] on span "Back" at bounding box center [385, 495] width 28 height 16
select select "14"
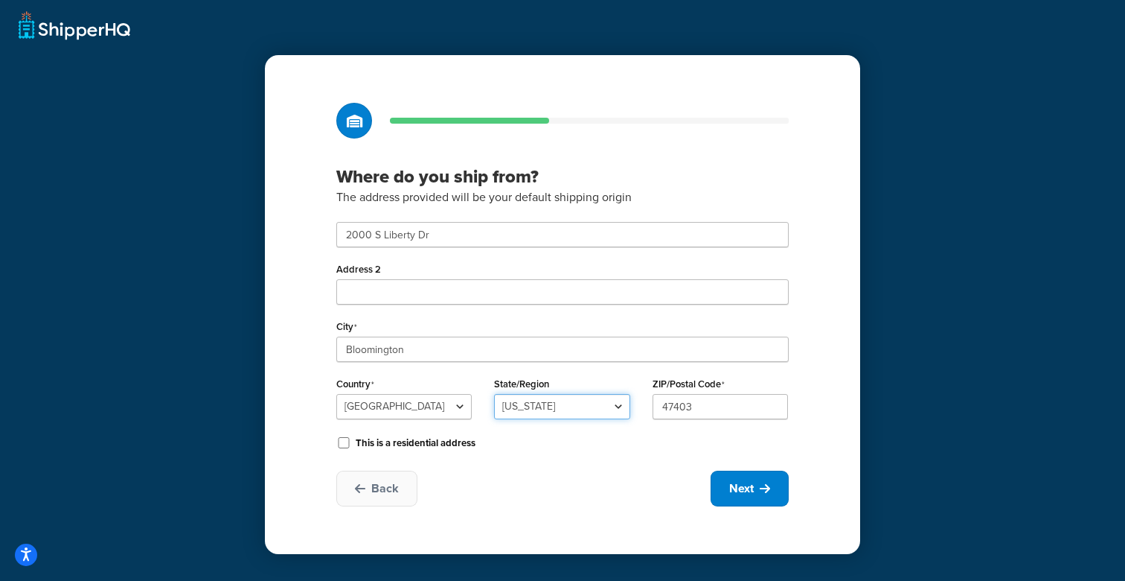
click at [601, 408] on select "[US_STATE] [US_STATE] [US_STATE] [US_STATE] [US_STATE] Armed Forces Americas Ar…" at bounding box center [561, 406] width 135 height 25
click at [494, 394] on select "[US_STATE] [US_STATE] [US_STATE] [US_STATE] [US_STATE] Armed Forces Americas Ar…" at bounding box center [561, 406] width 135 height 25
click at [797, 452] on div "Where do you ship from? The address provided will be your default shipping orig…" at bounding box center [562, 304] width 595 height 499
click at [765, 485] on icon at bounding box center [765, 488] width 10 height 12
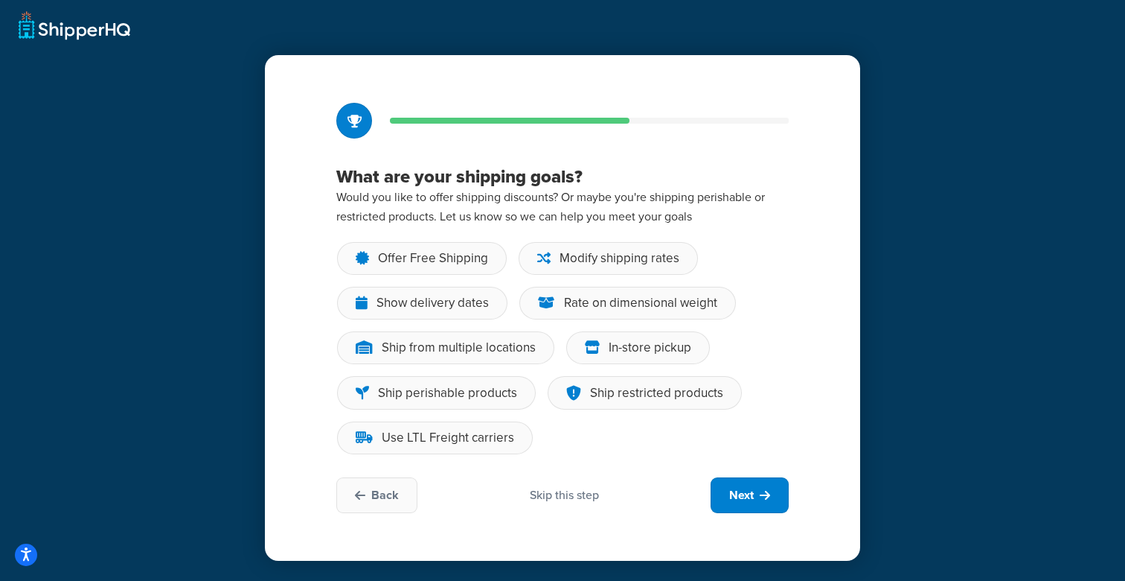
click at [572, 493] on div "Skip this step" at bounding box center [564, 495] width 69 height 16
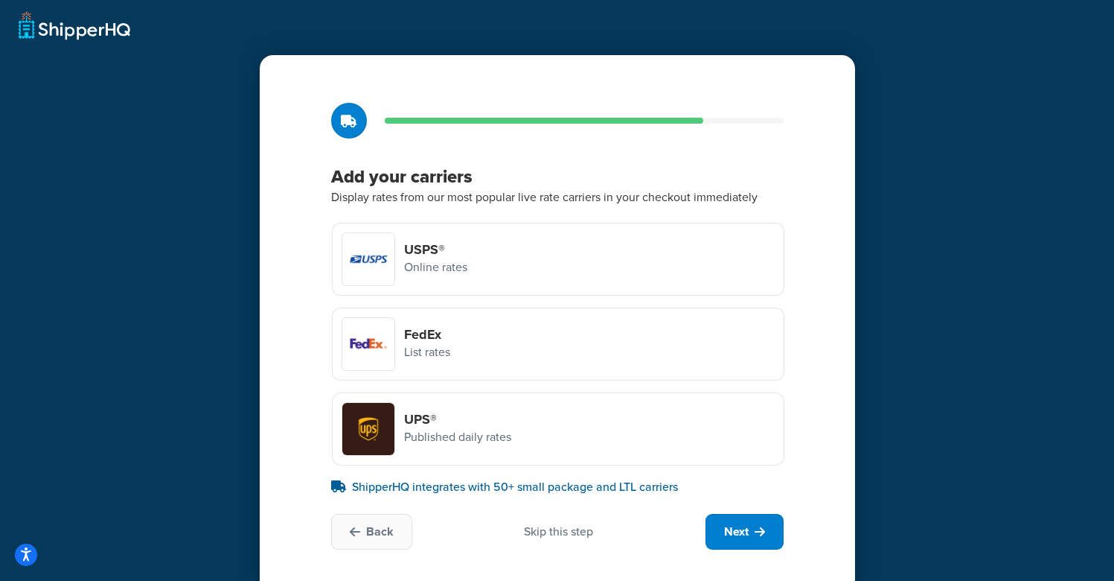
click at [575, 529] on div "Skip this step" at bounding box center [558, 531] width 69 height 16
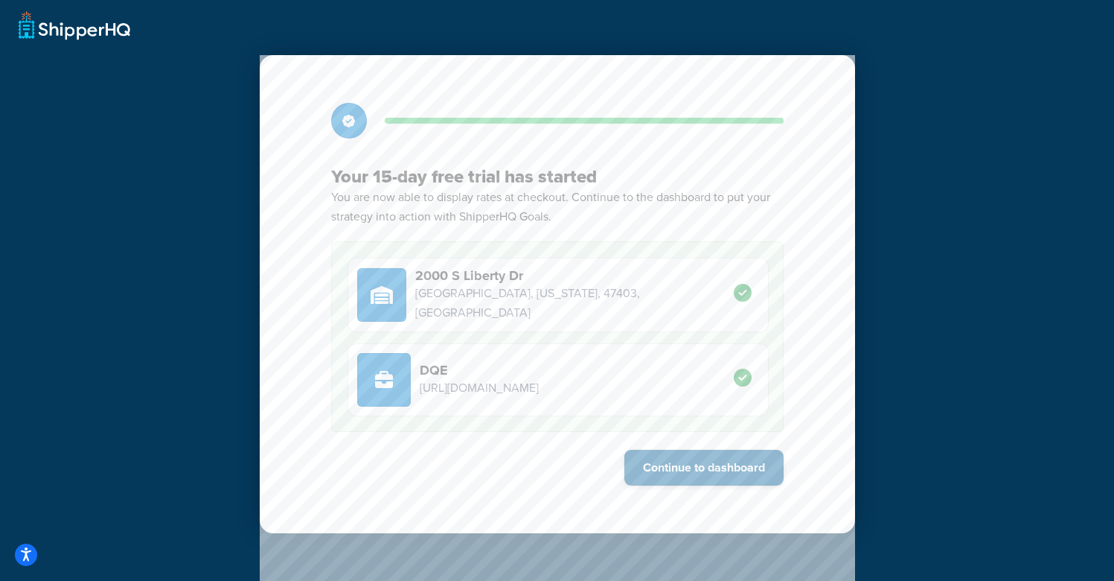
click at [663, 474] on button "Continue to dashboard" at bounding box center [703, 468] width 159 height 36
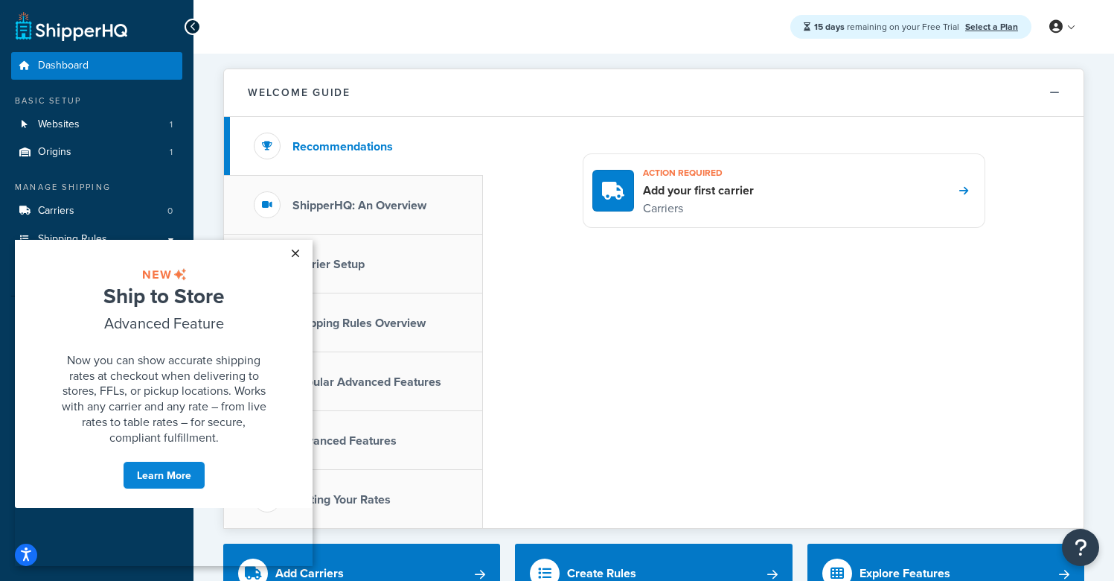
click at [292, 254] on link "×" at bounding box center [295, 253] width 26 height 27
